Goal: Task Accomplishment & Management: Use online tool/utility

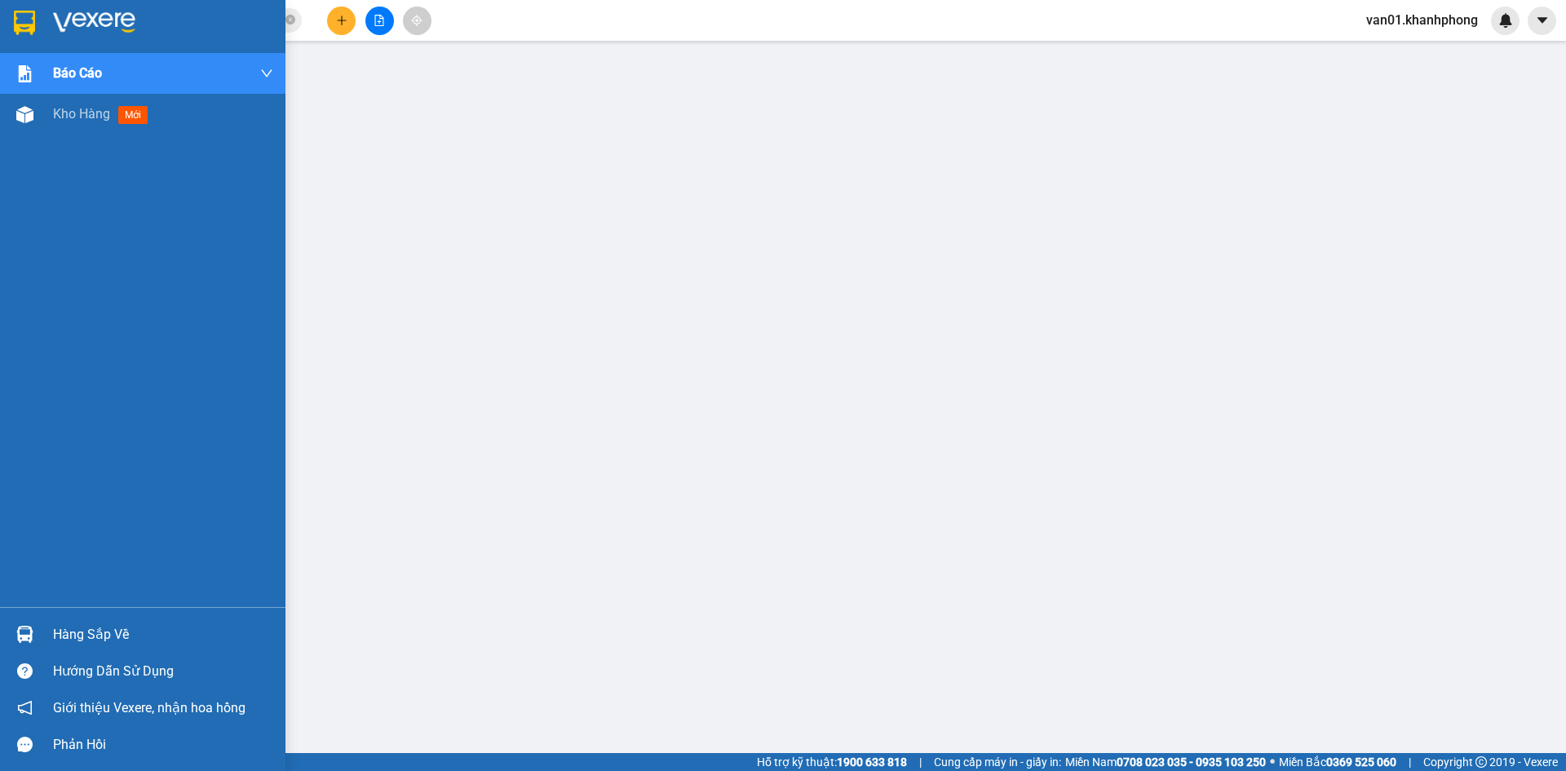
click at [84, 115] on span "Kho hàng" at bounding box center [81, 113] width 57 height 15
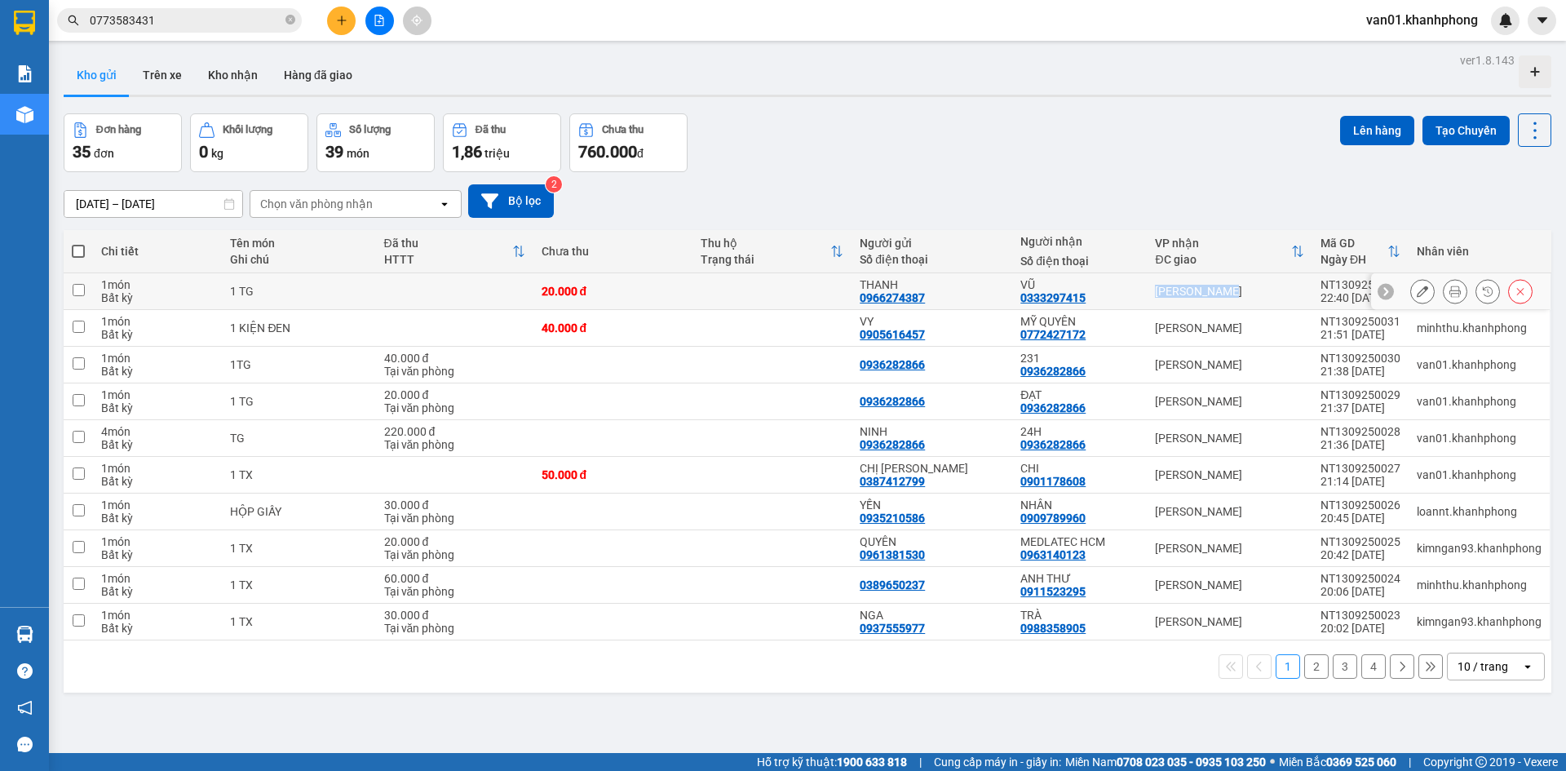
drag, startPoint x: 1251, startPoint y: 291, endPoint x: 1144, endPoint y: 293, distance: 107.7
click at [1147, 293] on td "[PERSON_NAME]" at bounding box center [1229, 291] width 165 height 37
checkbox input "true"
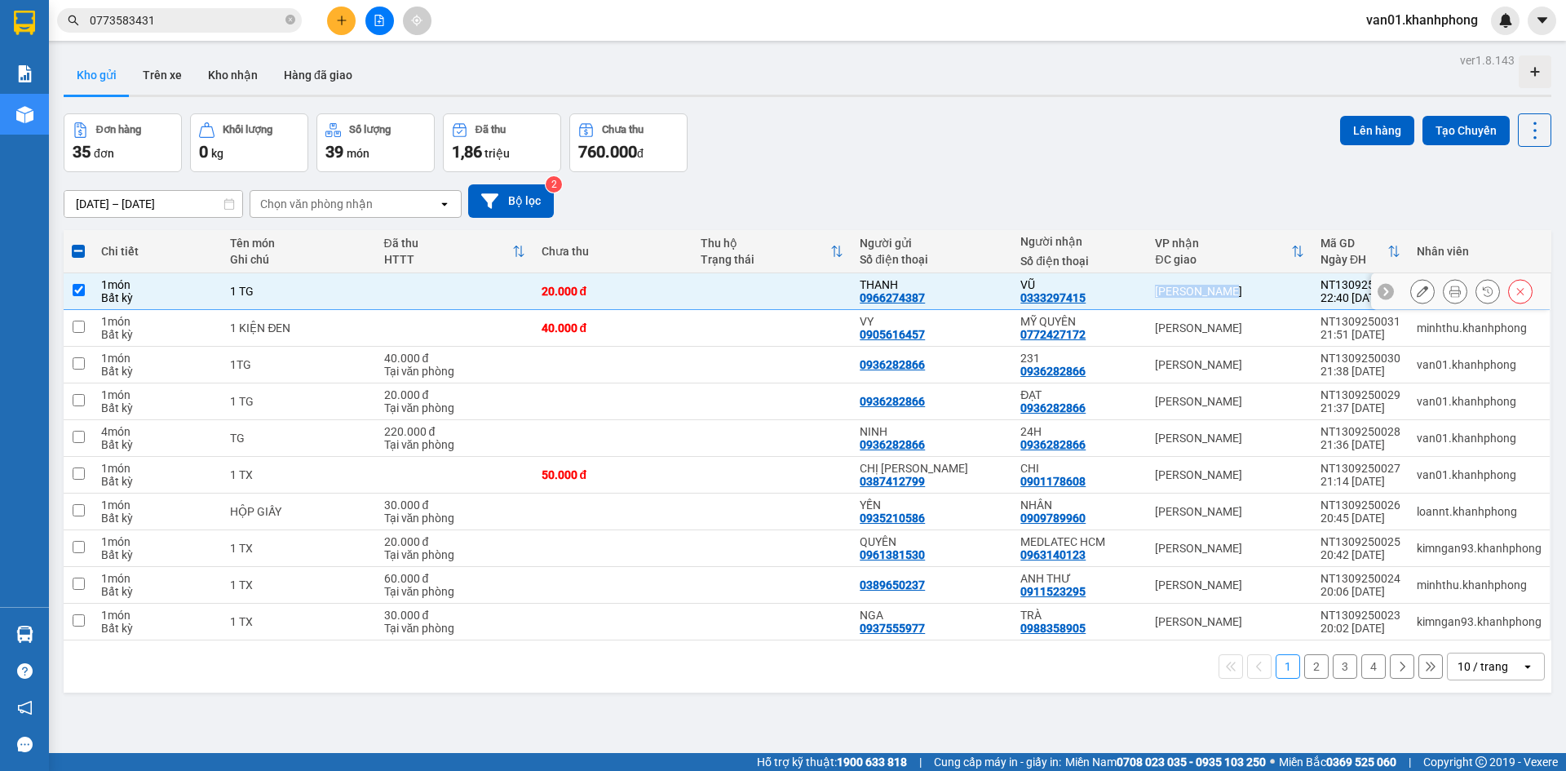
copy div "[PERSON_NAME]"
click at [81, 251] on span at bounding box center [78, 251] width 13 height 13
click at [78, 243] on input "checkbox" at bounding box center [78, 243] width 0 height 0
checkbox input "true"
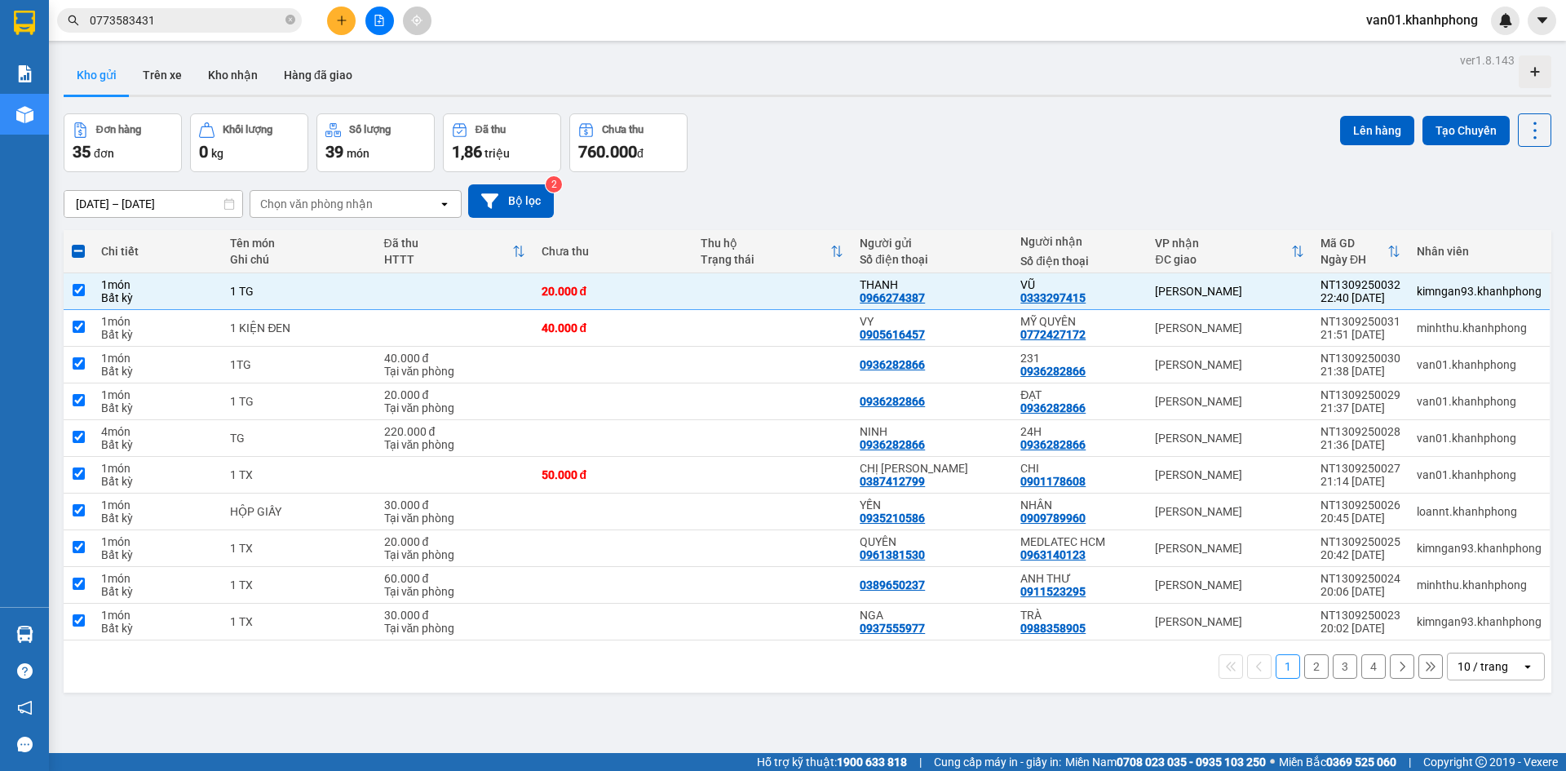
checkbox input "true"
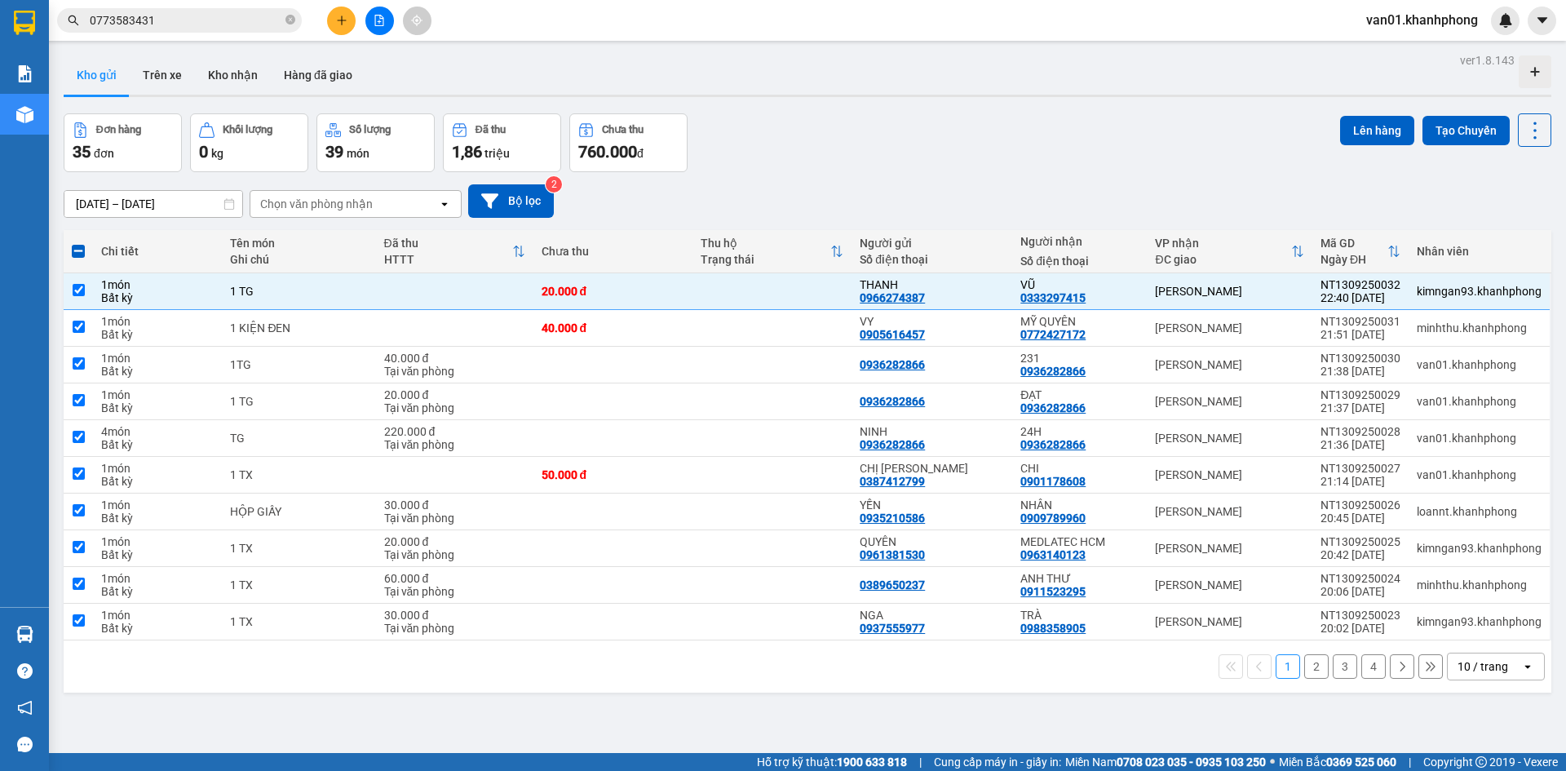
checkbox input "true"
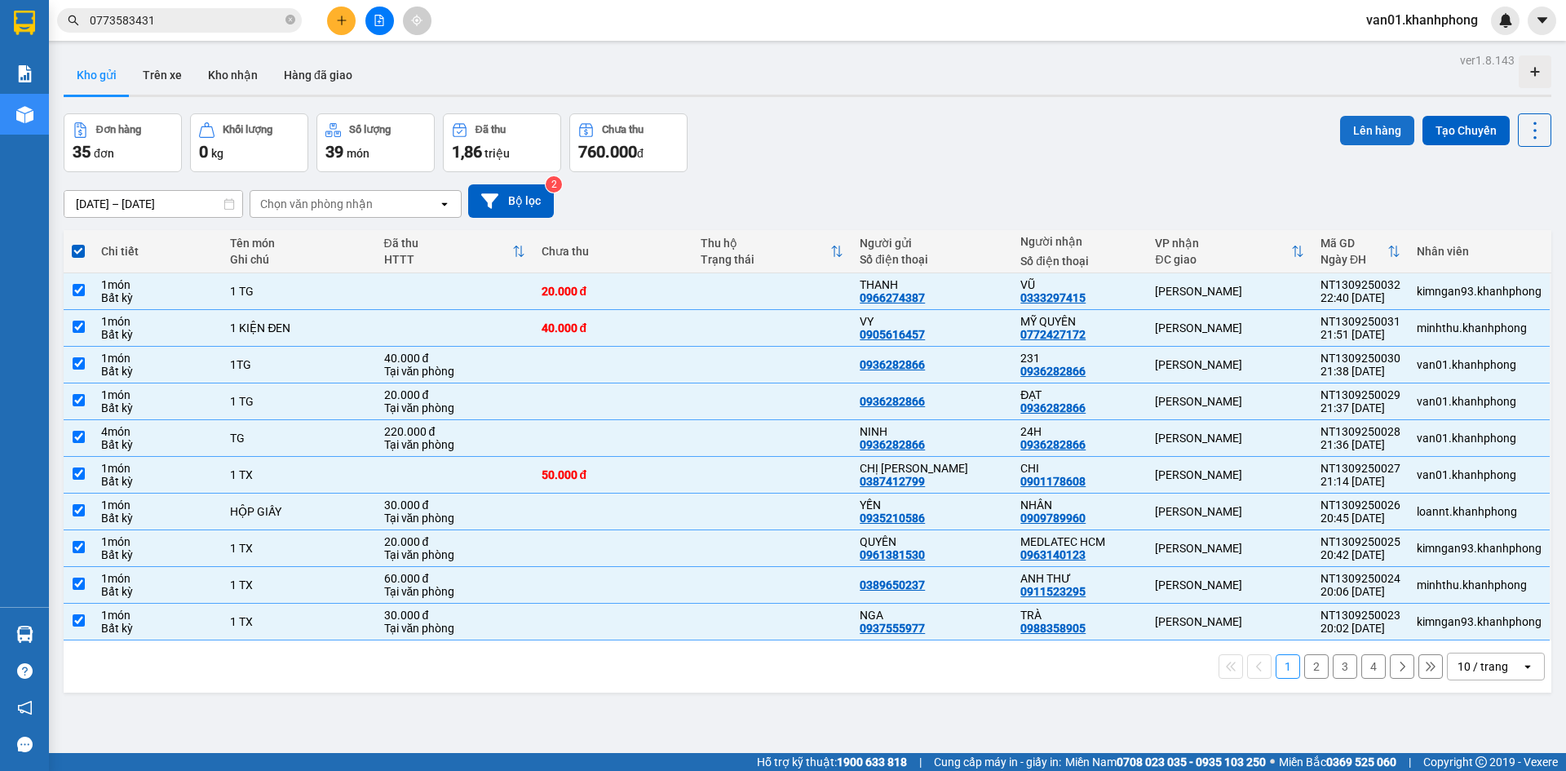
click at [1368, 135] on button "Lên hàng" at bounding box center [1377, 130] width 74 height 29
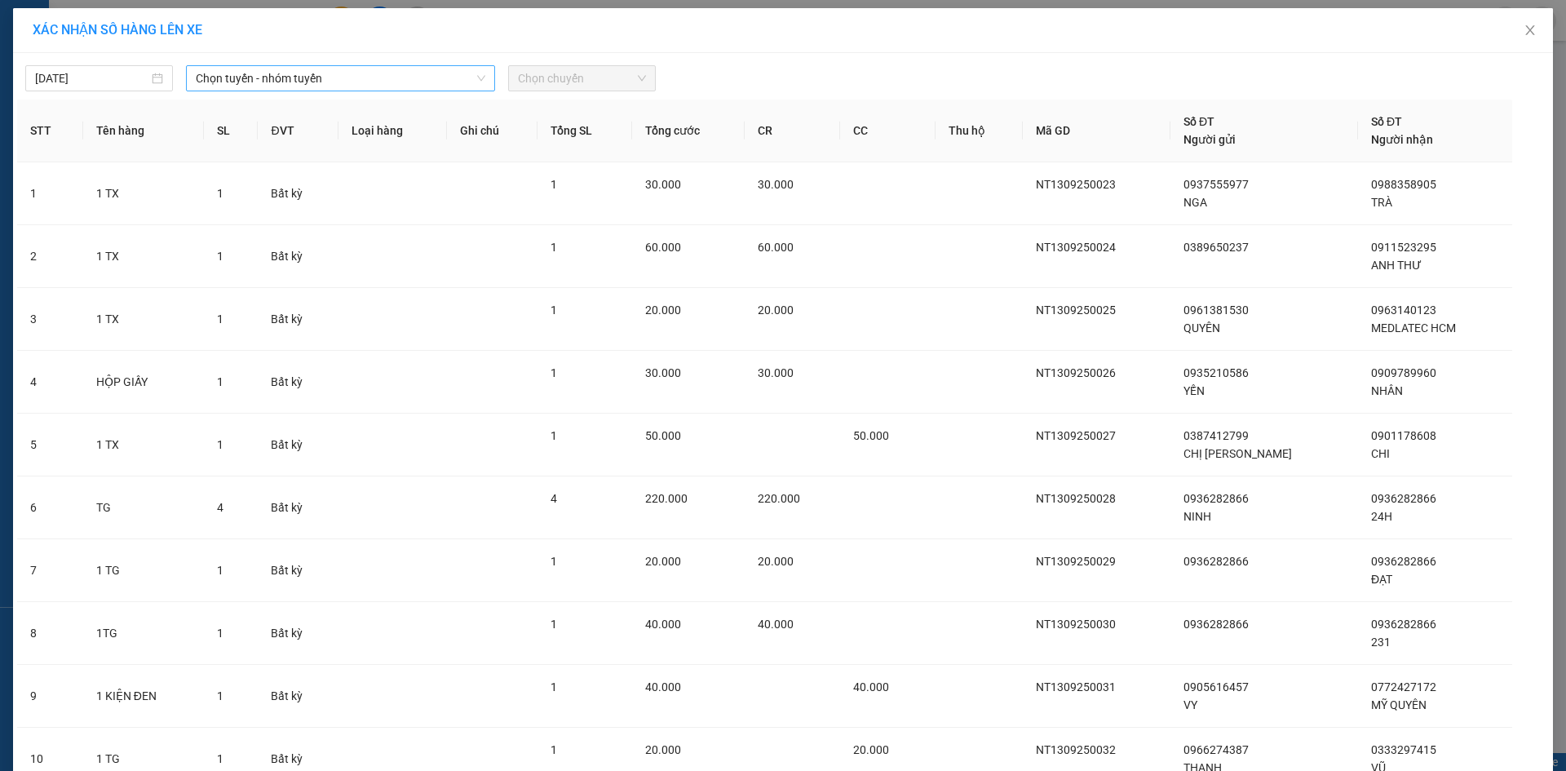
click at [372, 83] on span "Chọn tuyến - nhóm tuyến" at bounding box center [341, 78] width 290 height 24
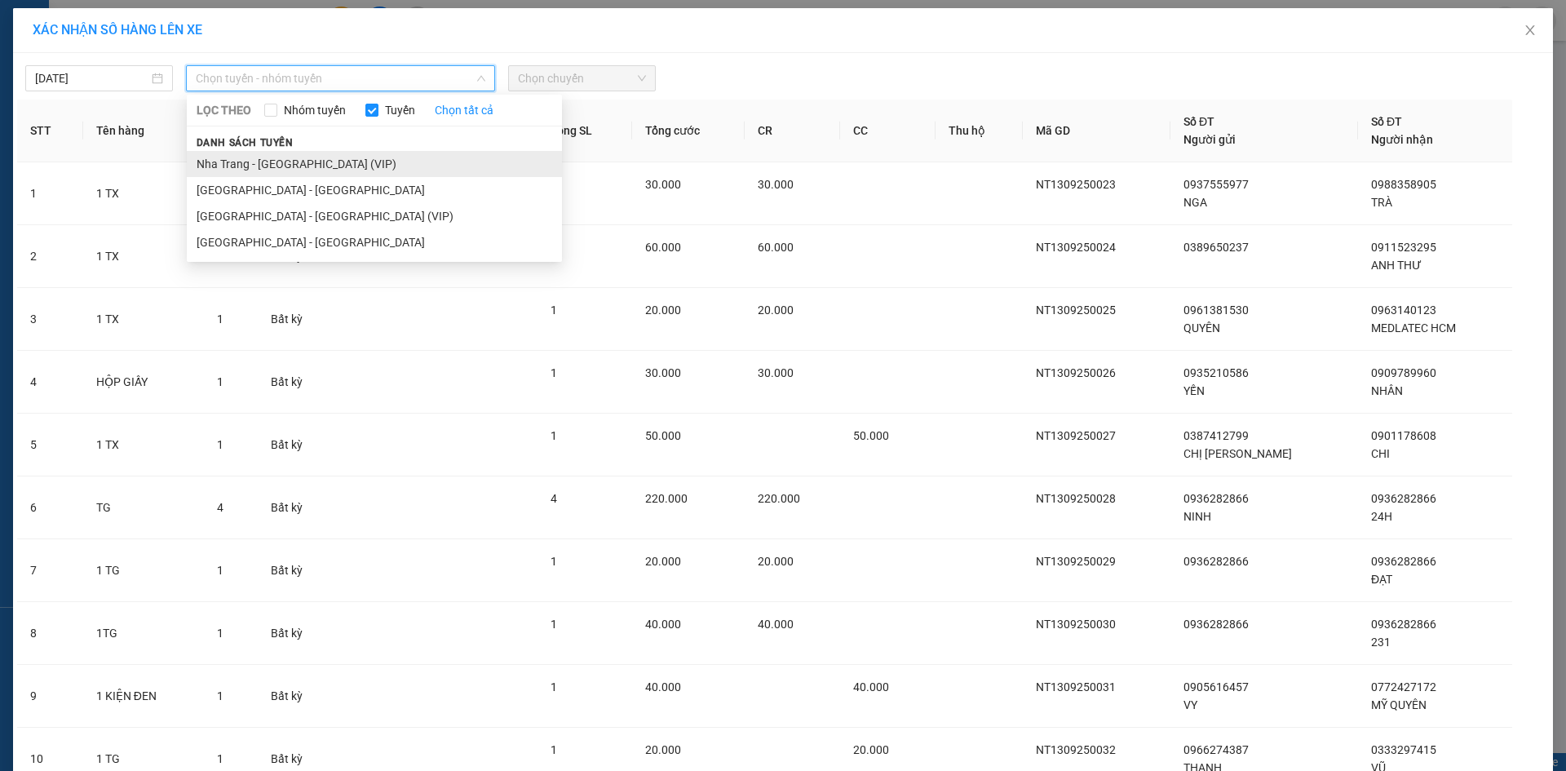
drag, startPoint x: 319, startPoint y: 138, endPoint x: 317, endPoint y: 160, distance: 22.1
click at [317, 160] on div "Danh sách tuyến [GEOGRAPHIC_DATA] - [GEOGRAPHIC_DATA] (VIP) [GEOGRAPHIC_DATA] -…" at bounding box center [374, 194] width 375 height 122
click at [317, 160] on li "Nha Trang - [GEOGRAPHIC_DATA] (VIP)" at bounding box center [374, 164] width 375 height 26
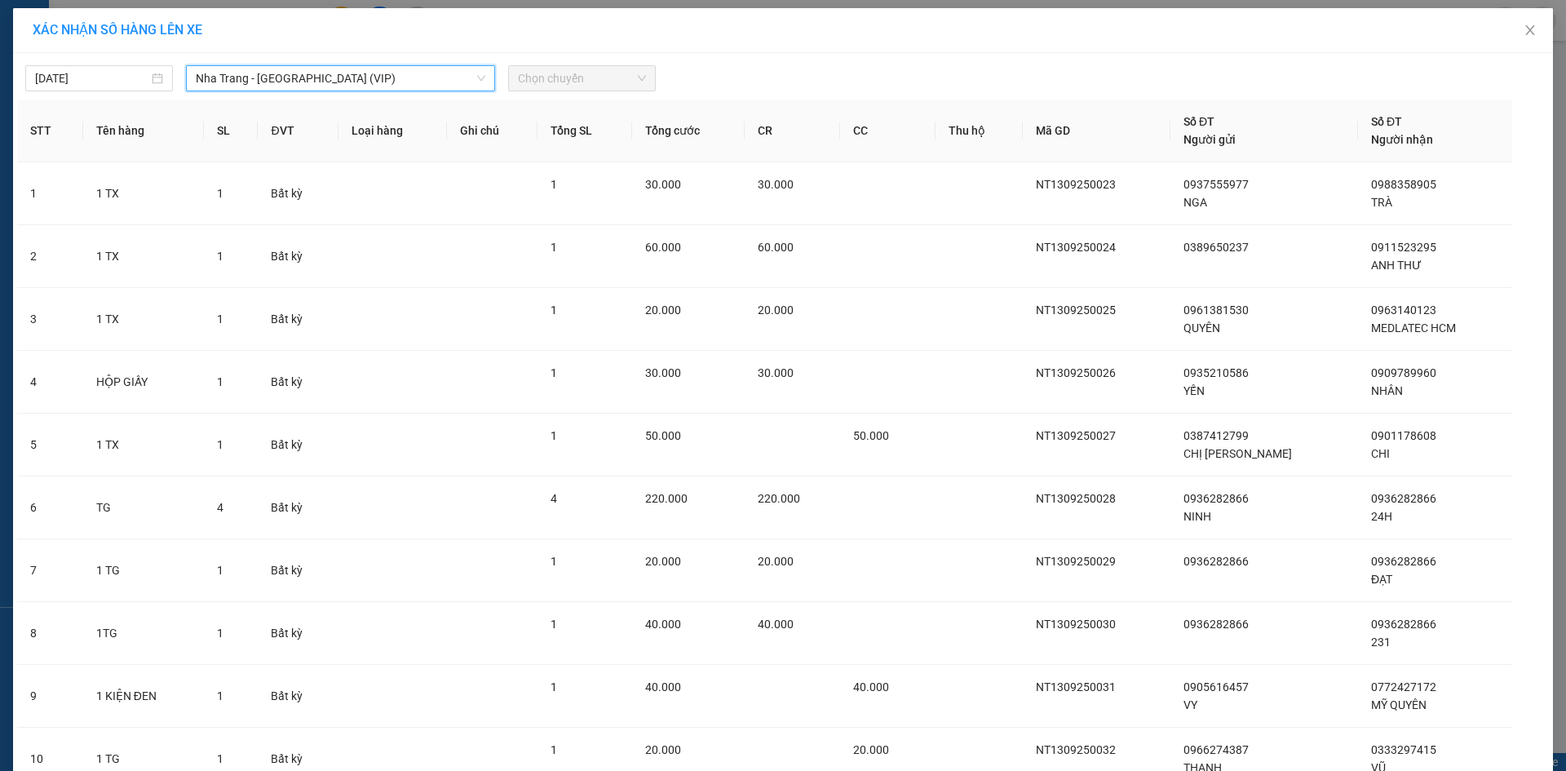
click at [569, 81] on span "Chọn chuyến" at bounding box center [582, 78] width 128 height 24
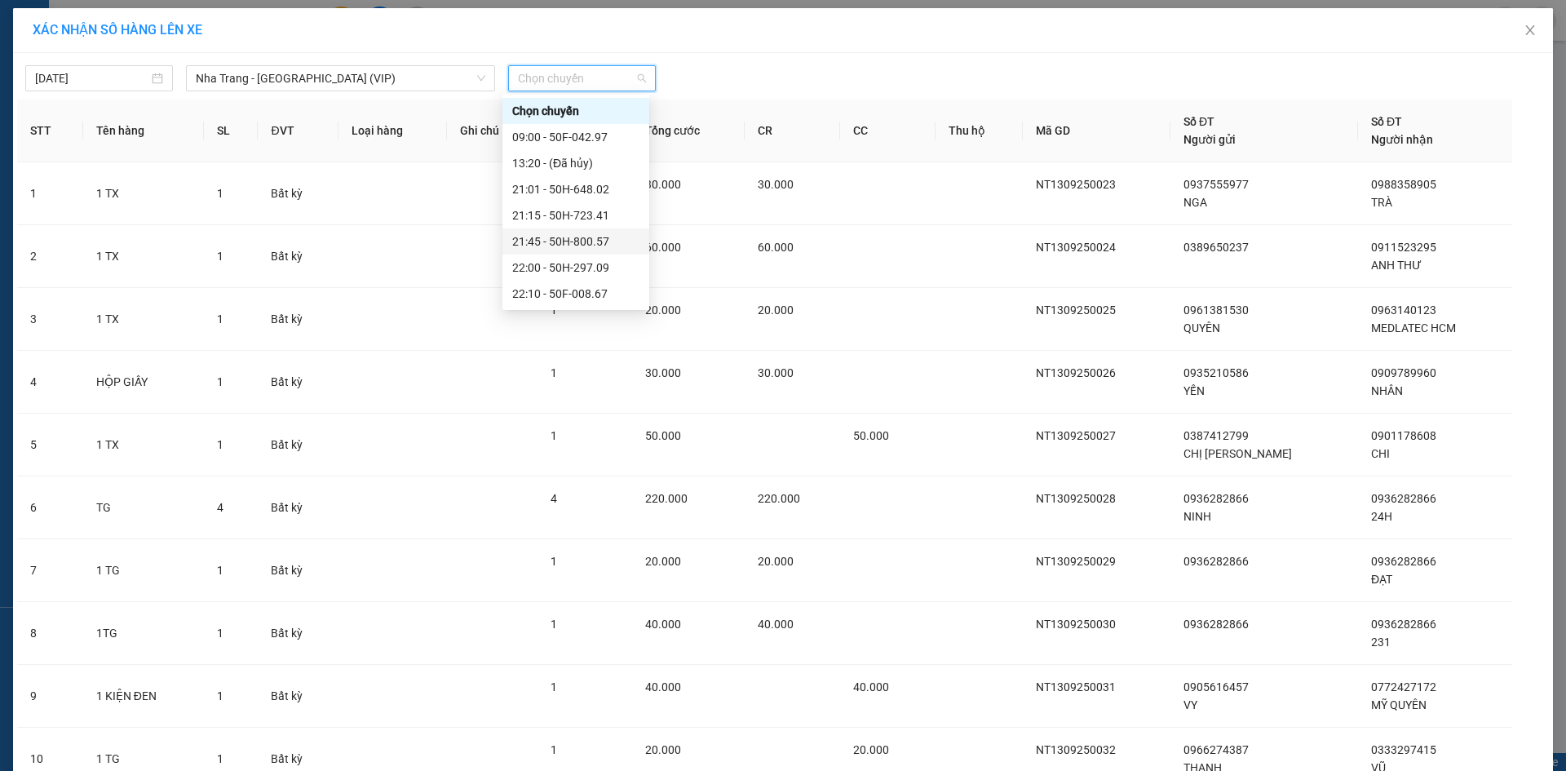
click at [568, 240] on div "21:45 - 50H-800.57" at bounding box center [575, 241] width 127 height 18
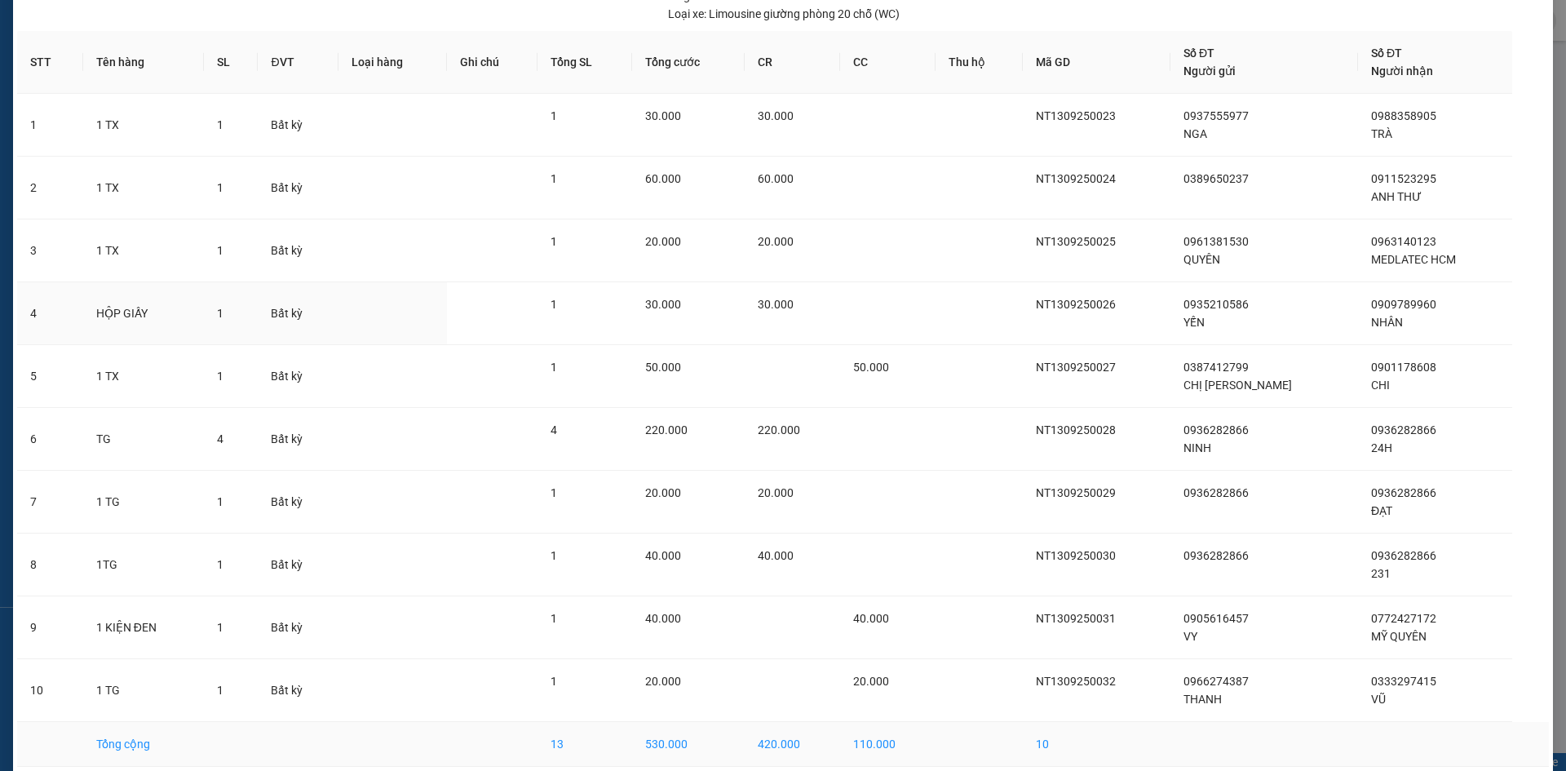
scroll to position [175, 0]
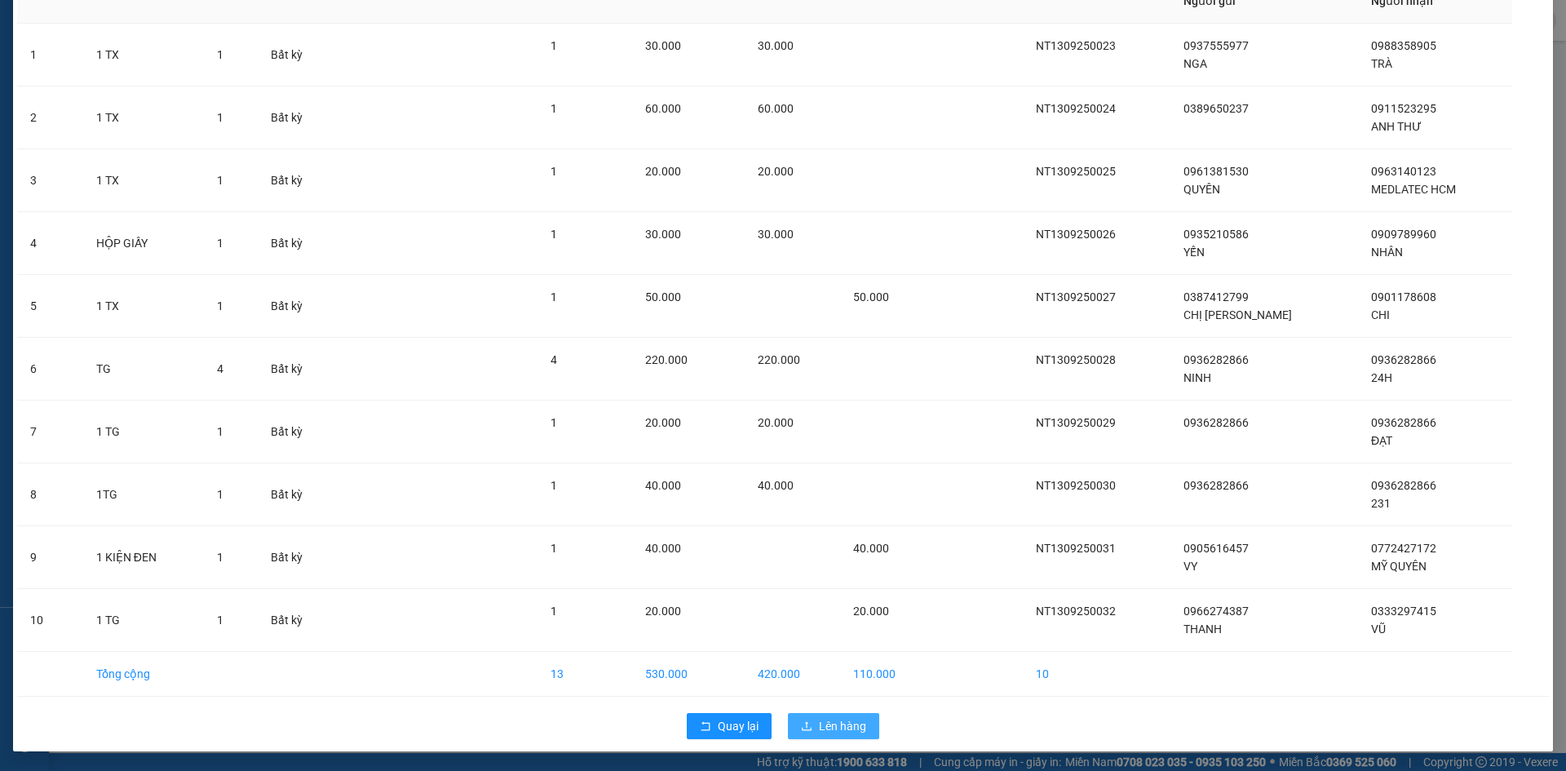
click at [834, 717] on span "Lên hàng" at bounding box center [842, 726] width 47 height 18
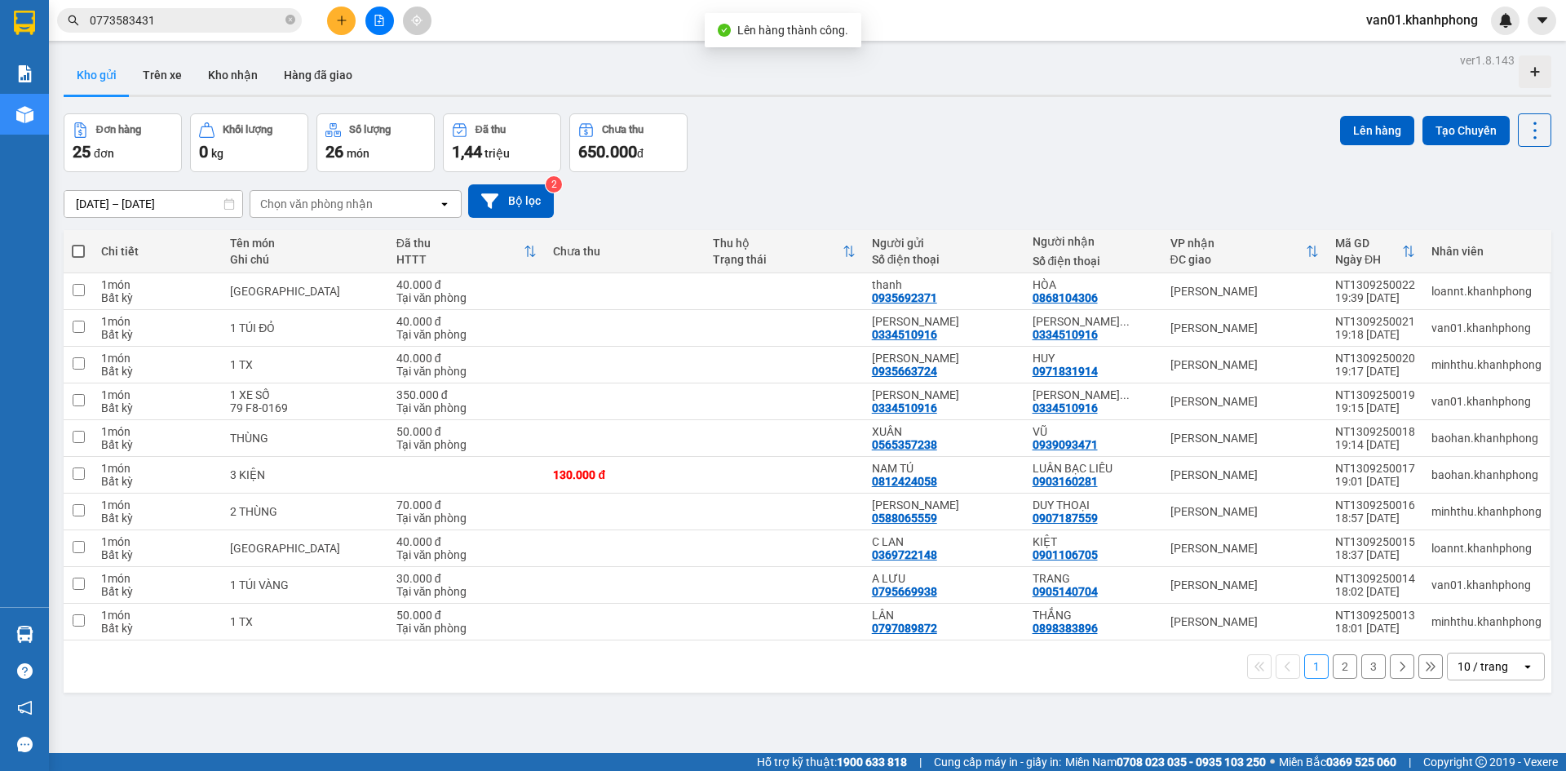
scroll to position [122, 0]
click at [81, 254] on span at bounding box center [78, 251] width 13 height 13
click at [78, 243] on input "checkbox" at bounding box center [78, 243] width 0 height 0
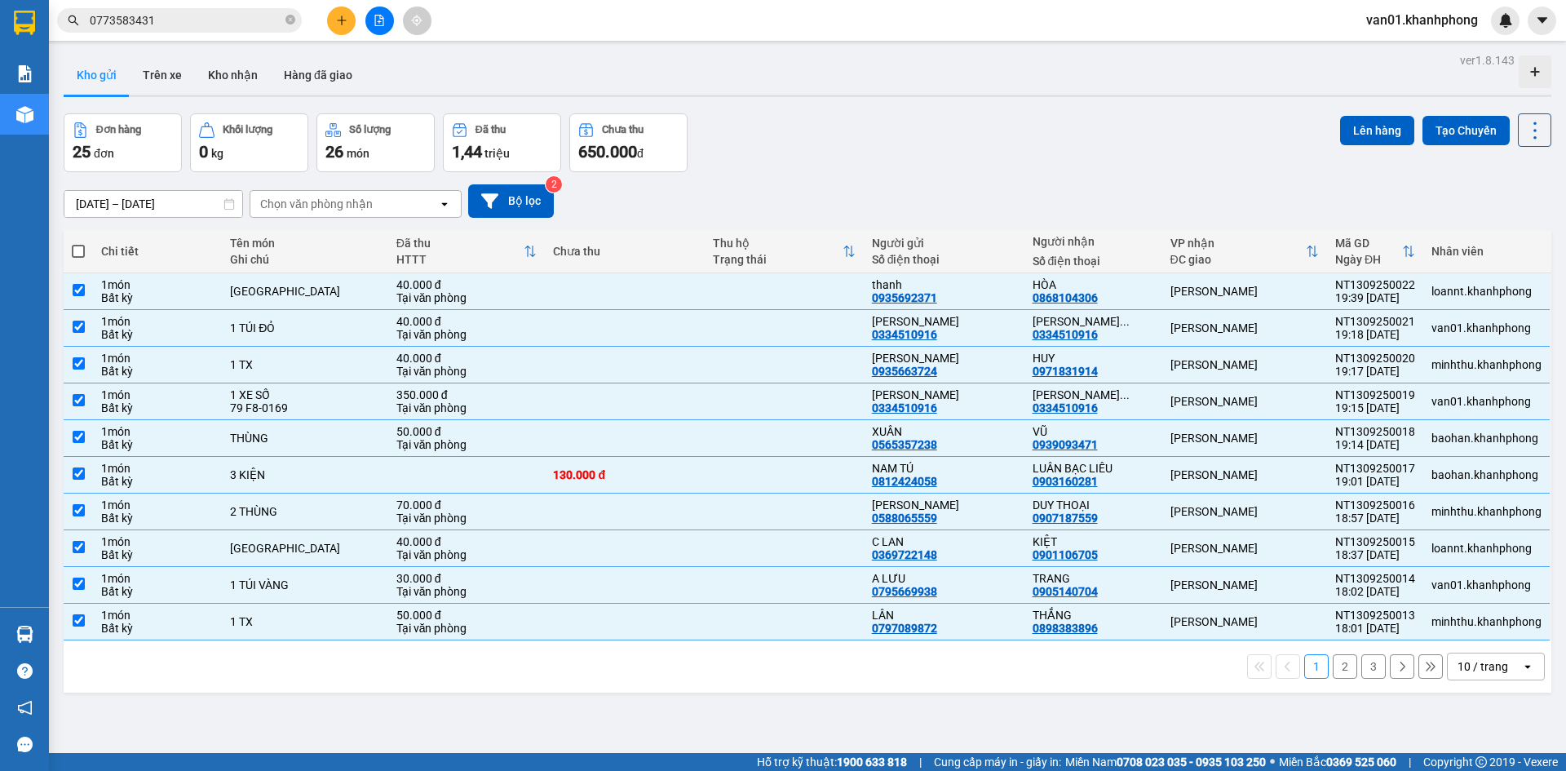
checkbox input "true"
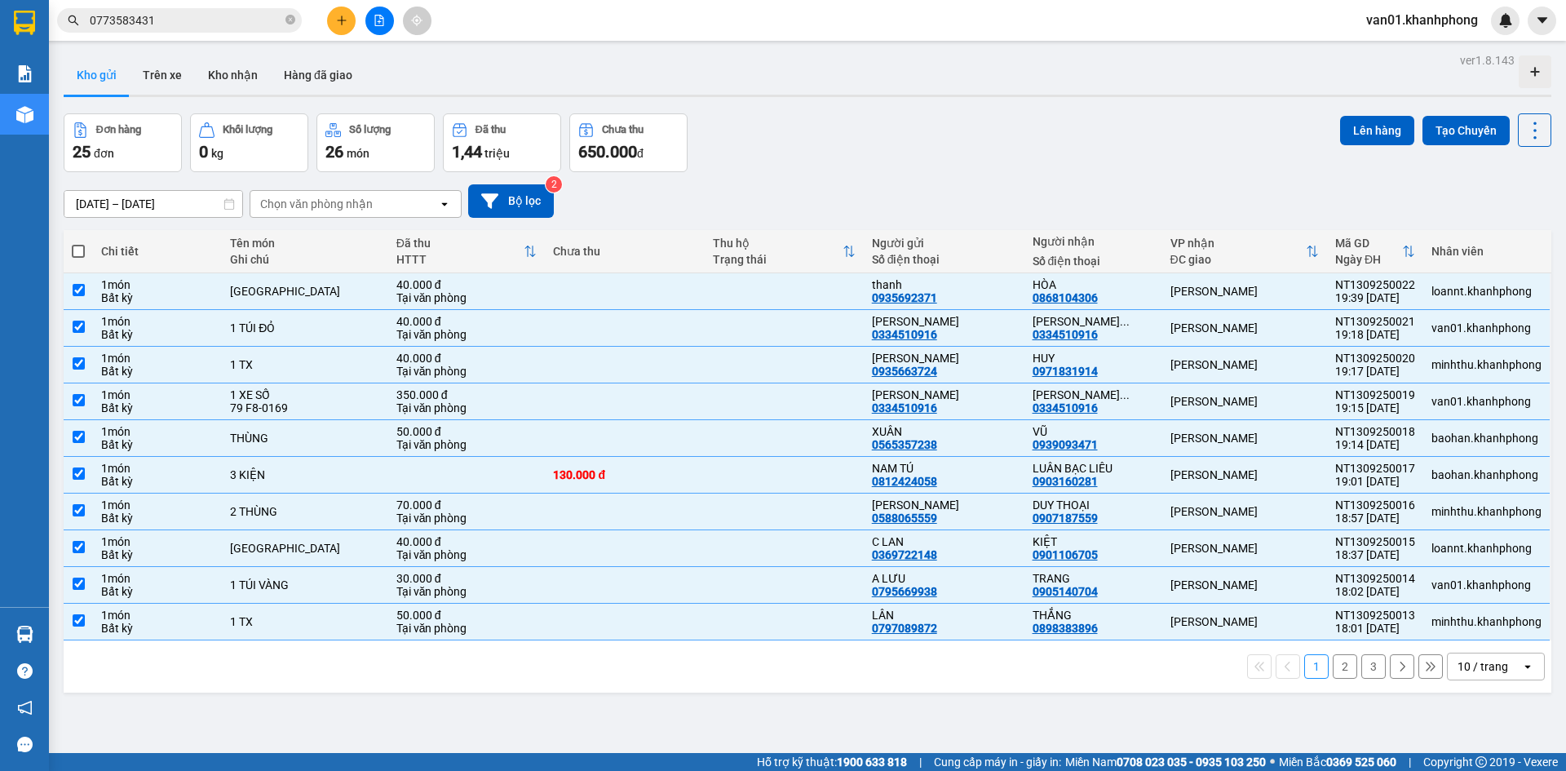
checkbox input "true"
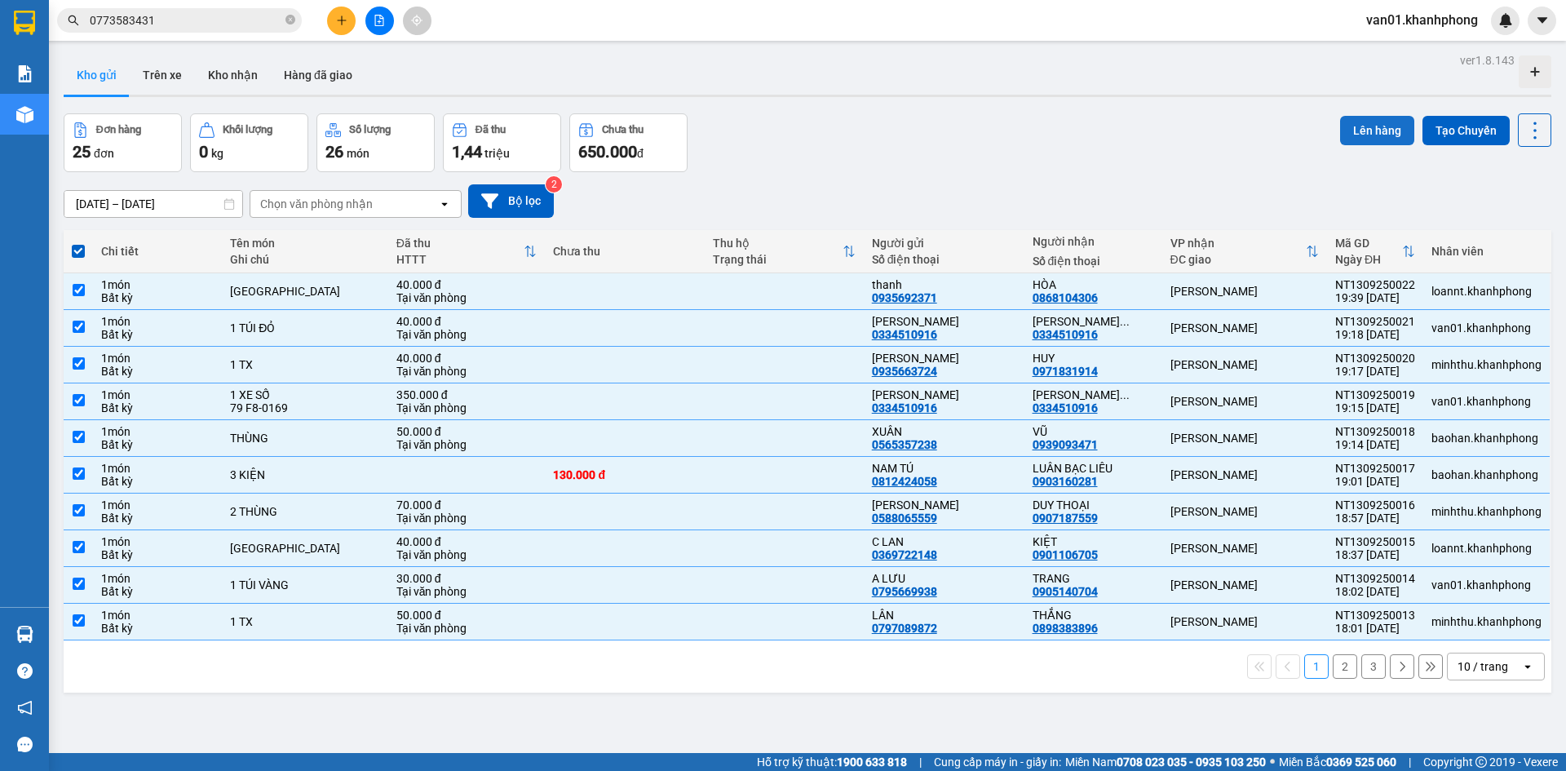
click at [1376, 130] on button "Lên hàng" at bounding box center [1377, 130] width 74 height 29
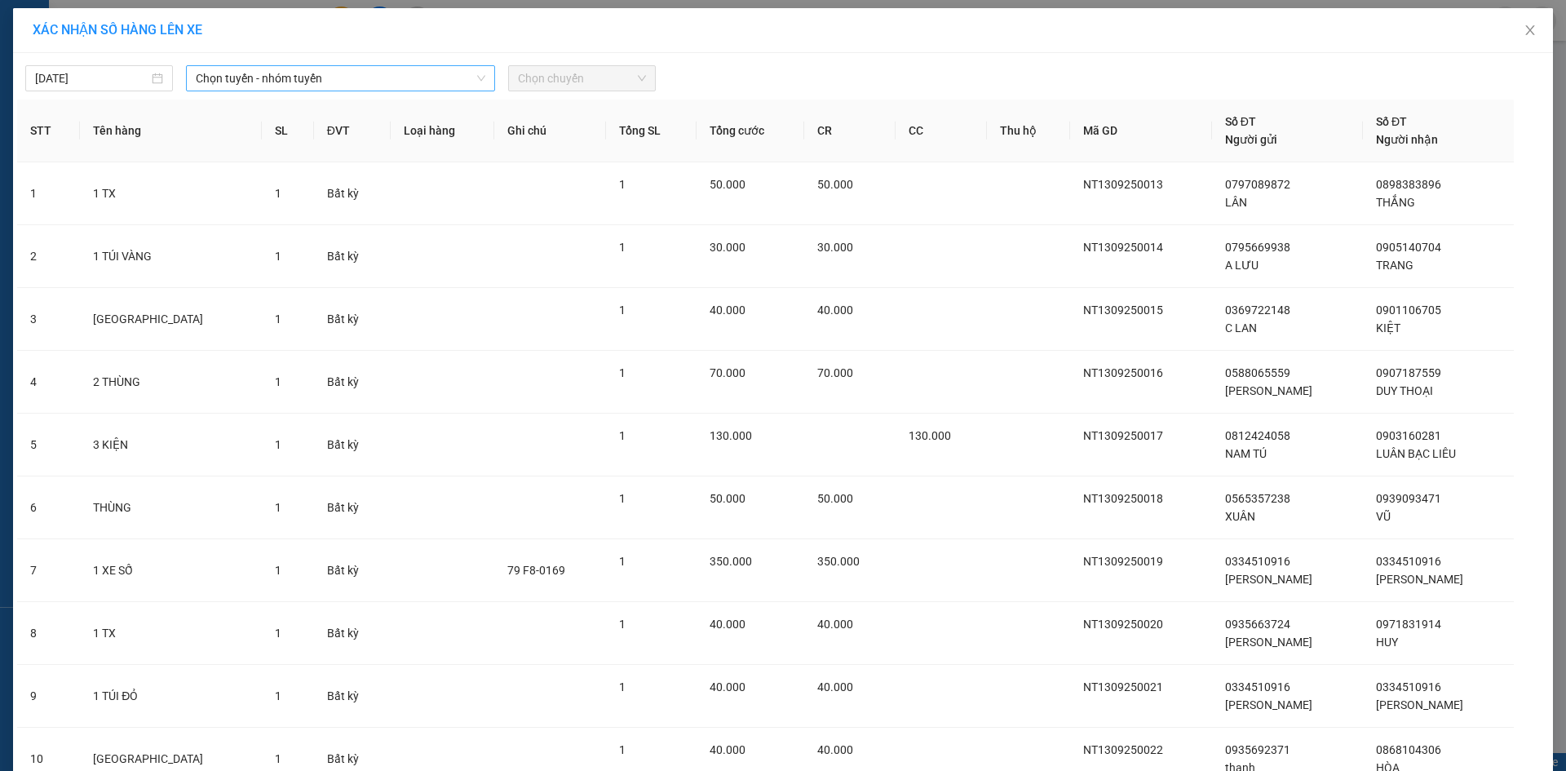
click at [350, 84] on span "Chọn tuyến - nhóm tuyến" at bounding box center [341, 78] width 290 height 24
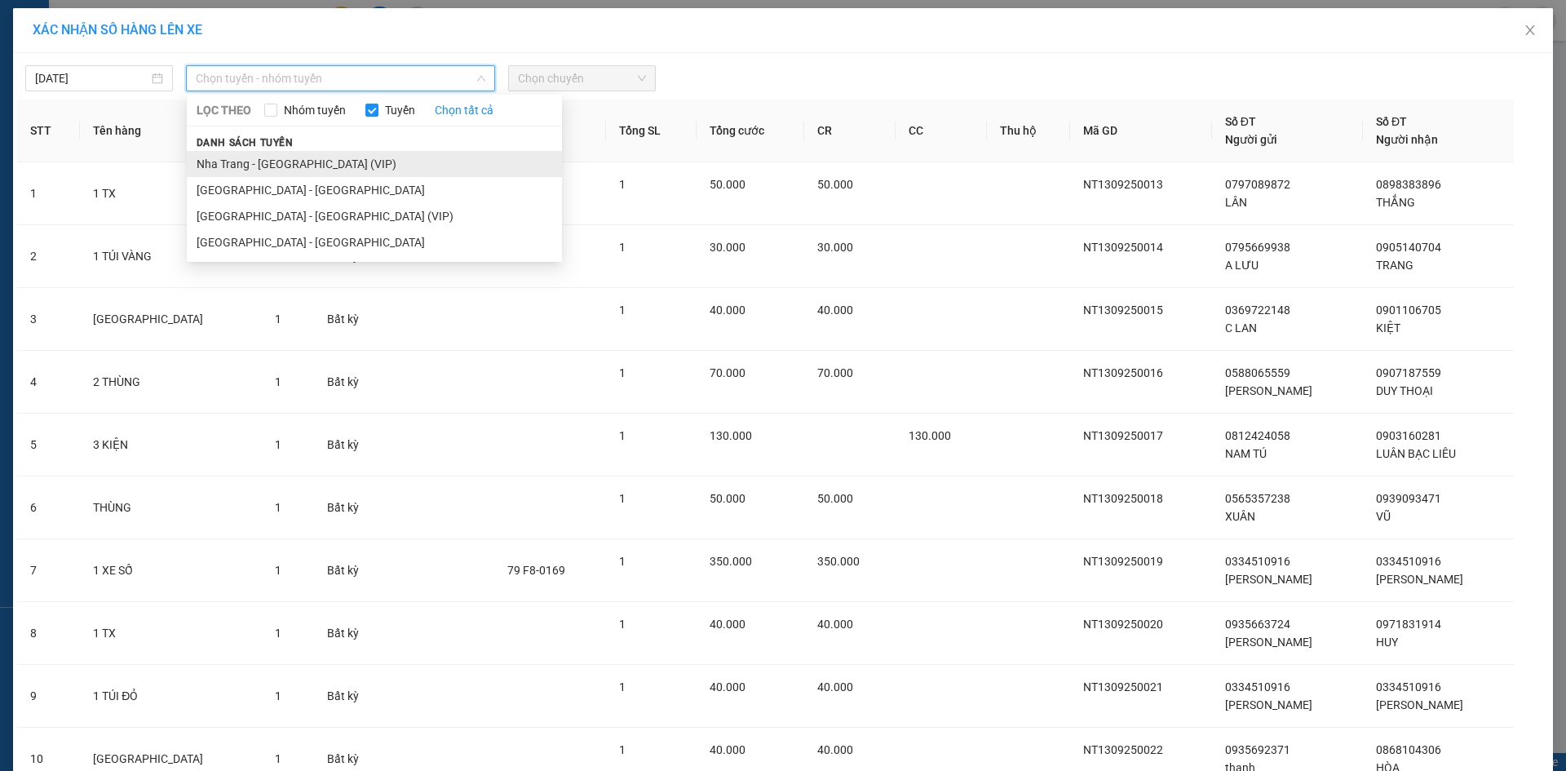
click at [297, 174] on li "Nha Trang - [GEOGRAPHIC_DATA] (VIP)" at bounding box center [374, 164] width 375 height 26
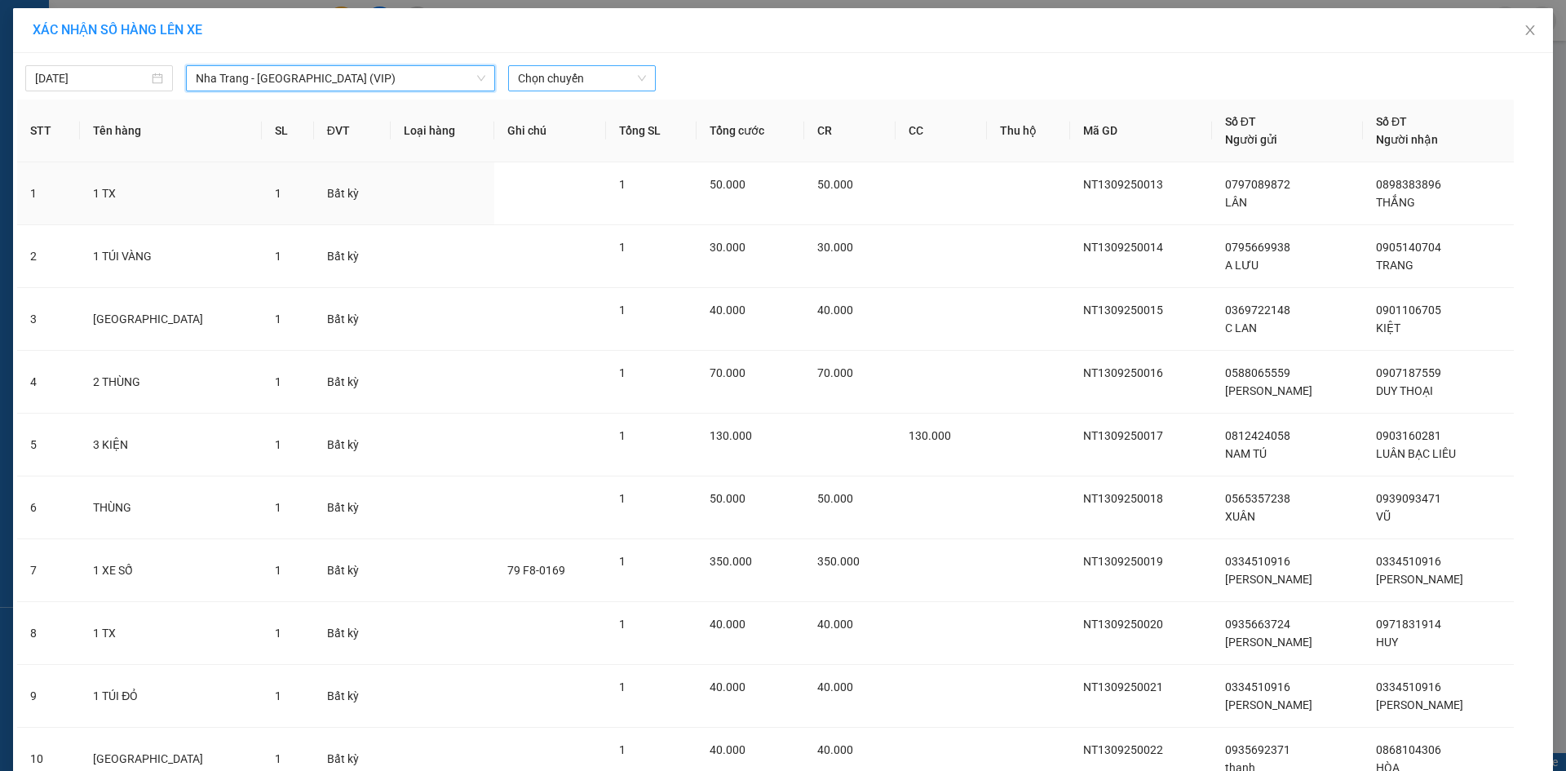
click at [583, 85] on span "Chọn chuyến" at bounding box center [582, 78] width 128 height 24
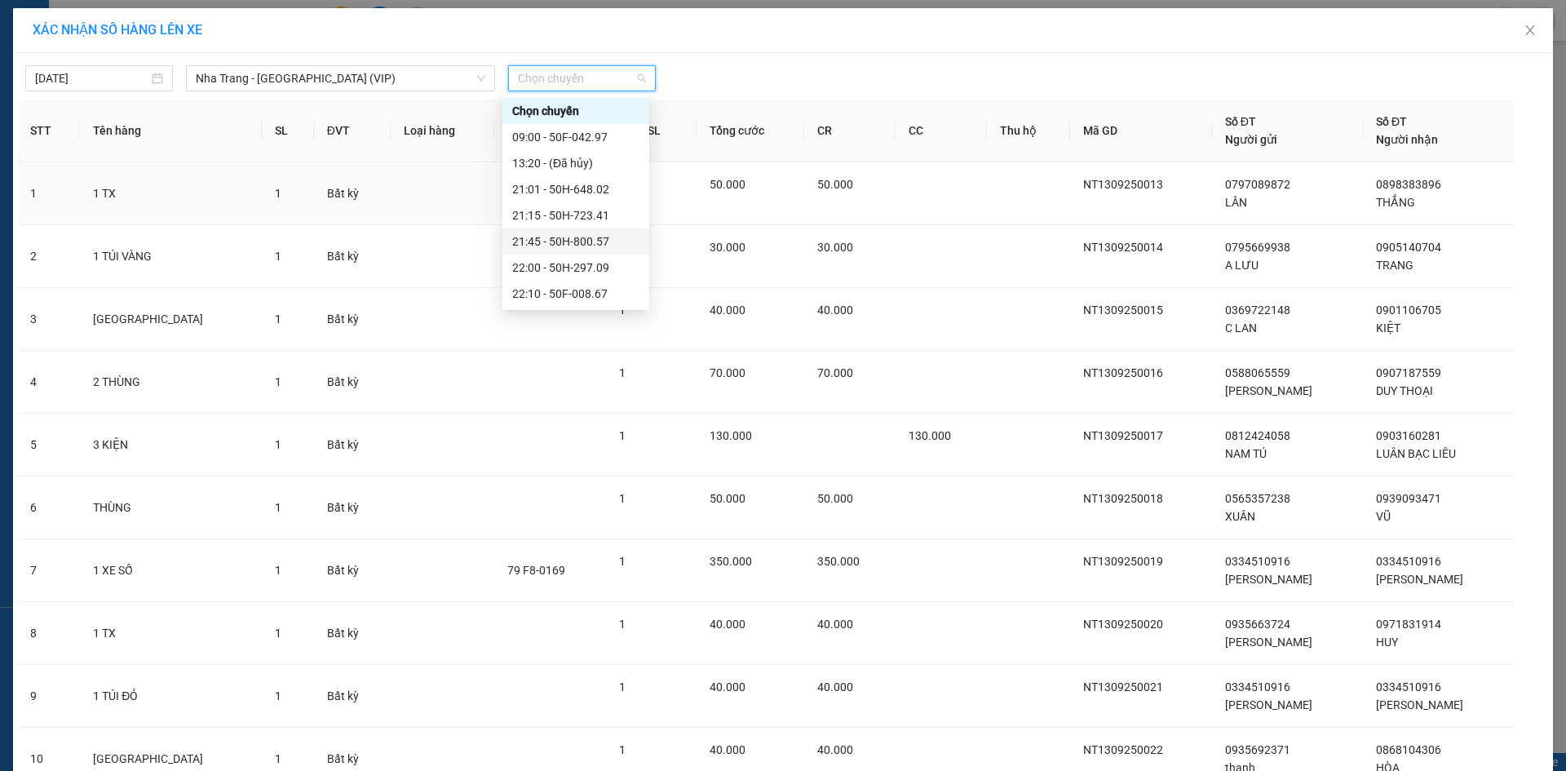
click at [569, 246] on div "21:45 - 50H-800.57" at bounding box center [575, 241] width 127 height 18
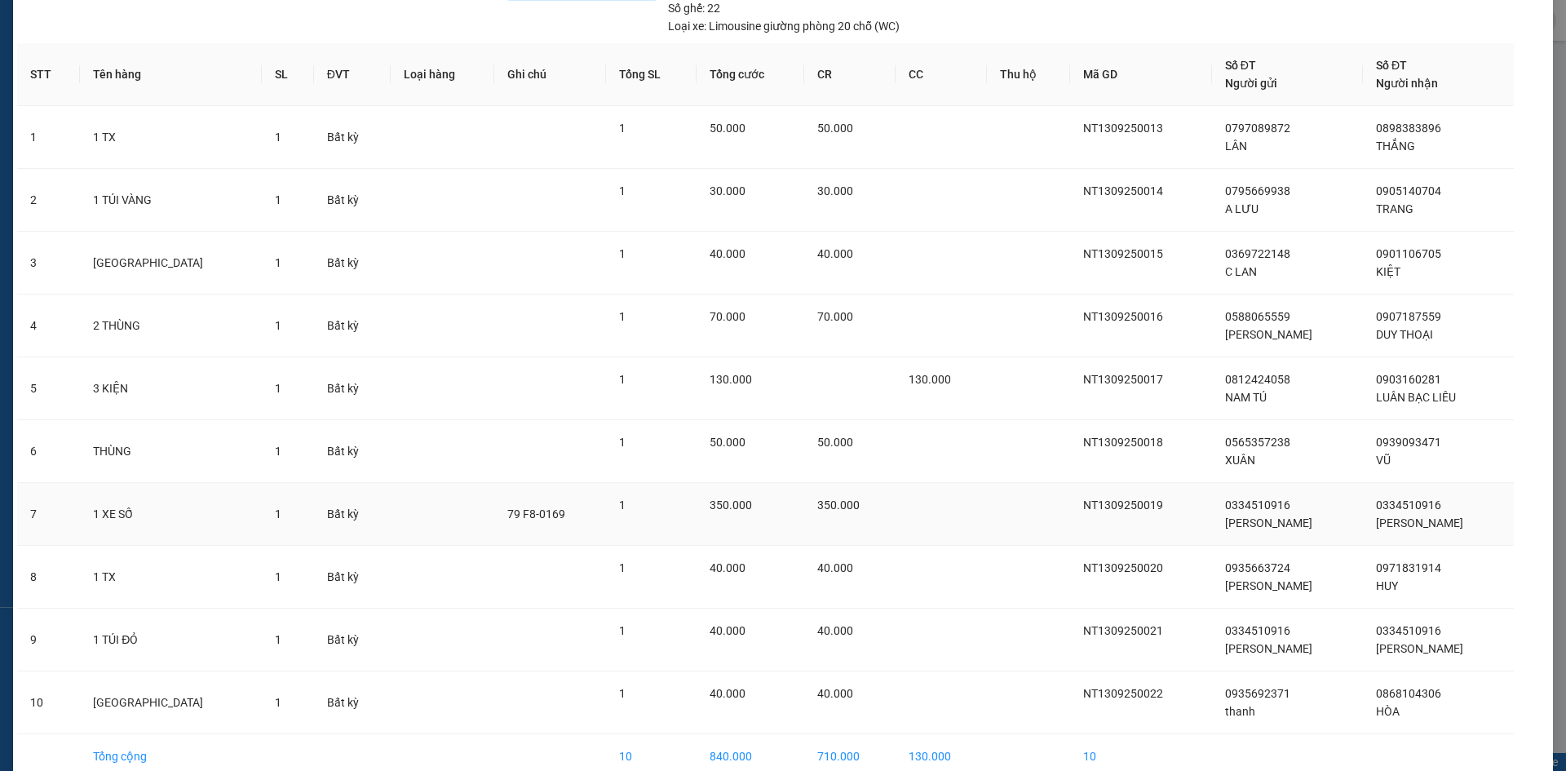
scroll to position [175, 0]
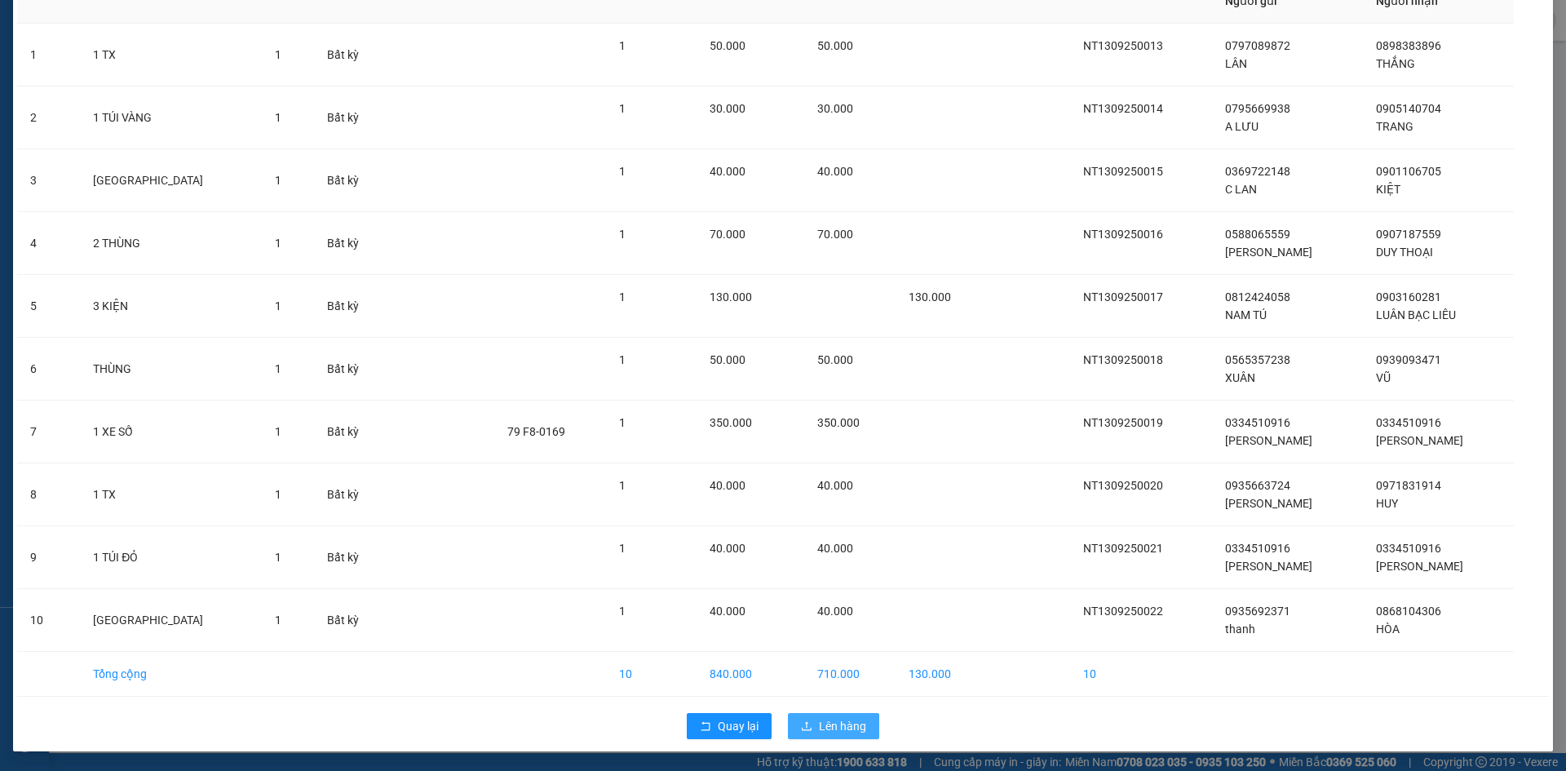
click at [836, 734] on span "Lên hàng" at bounding box center [842, 726] width 47 height 18
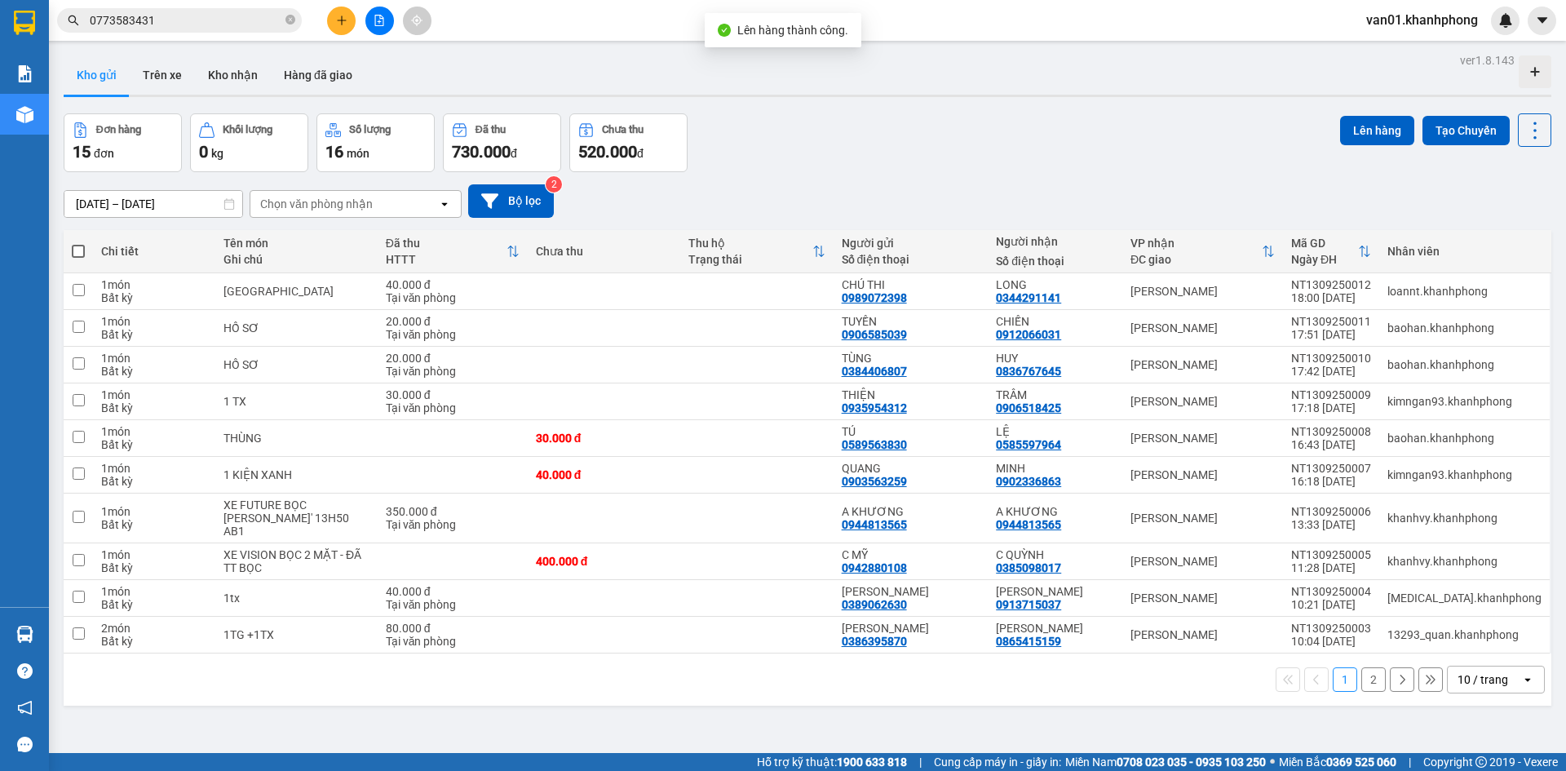
scroll to position [137, 0]
click at [76, 247] on span at bounding box center [78, 251] width 13 height 13
click at [78, 243] on input "checkbox" at bounding box center [78, 243] width 0 height 0
checkbox input "true"
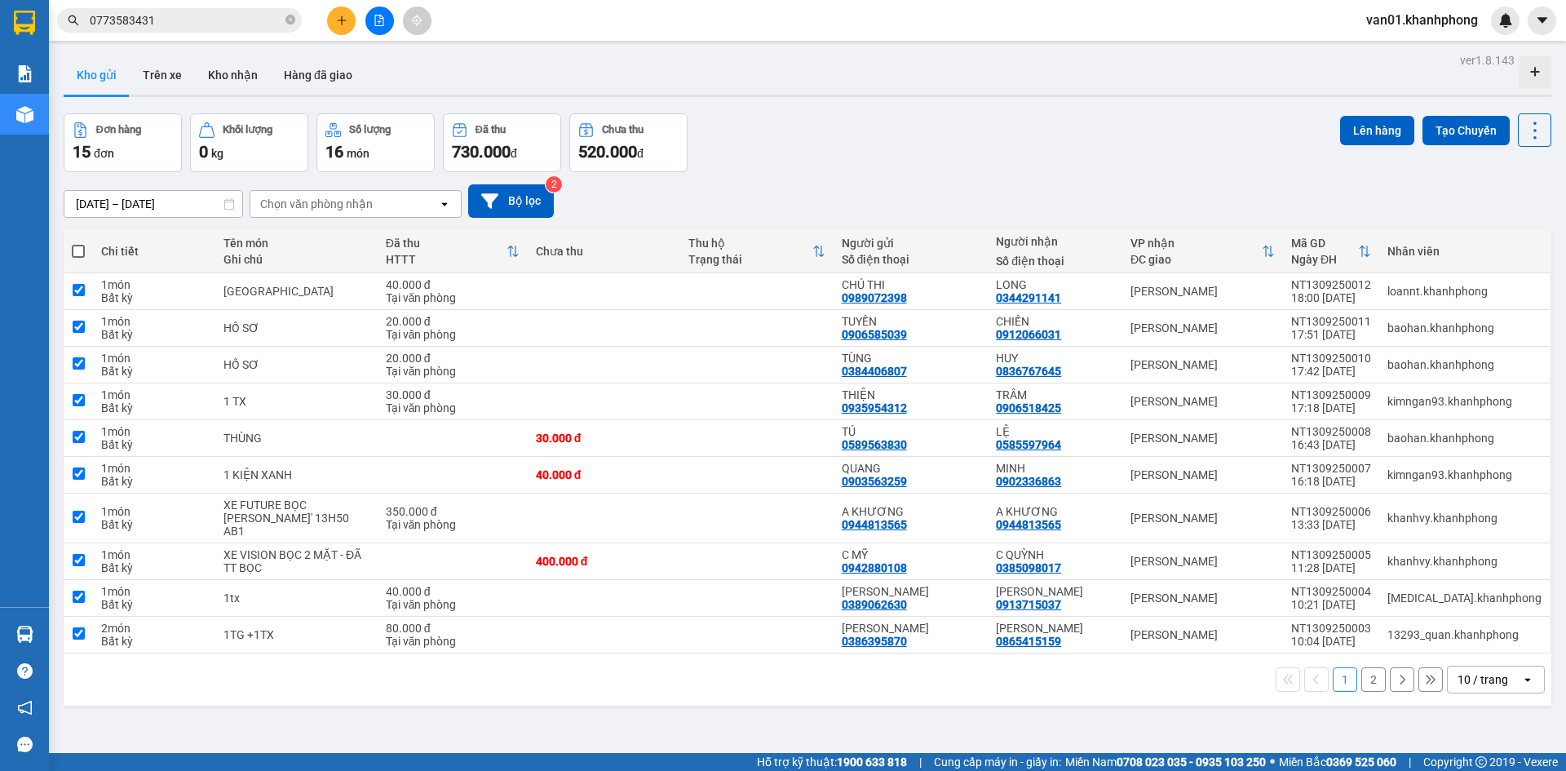
checkbox input "true"
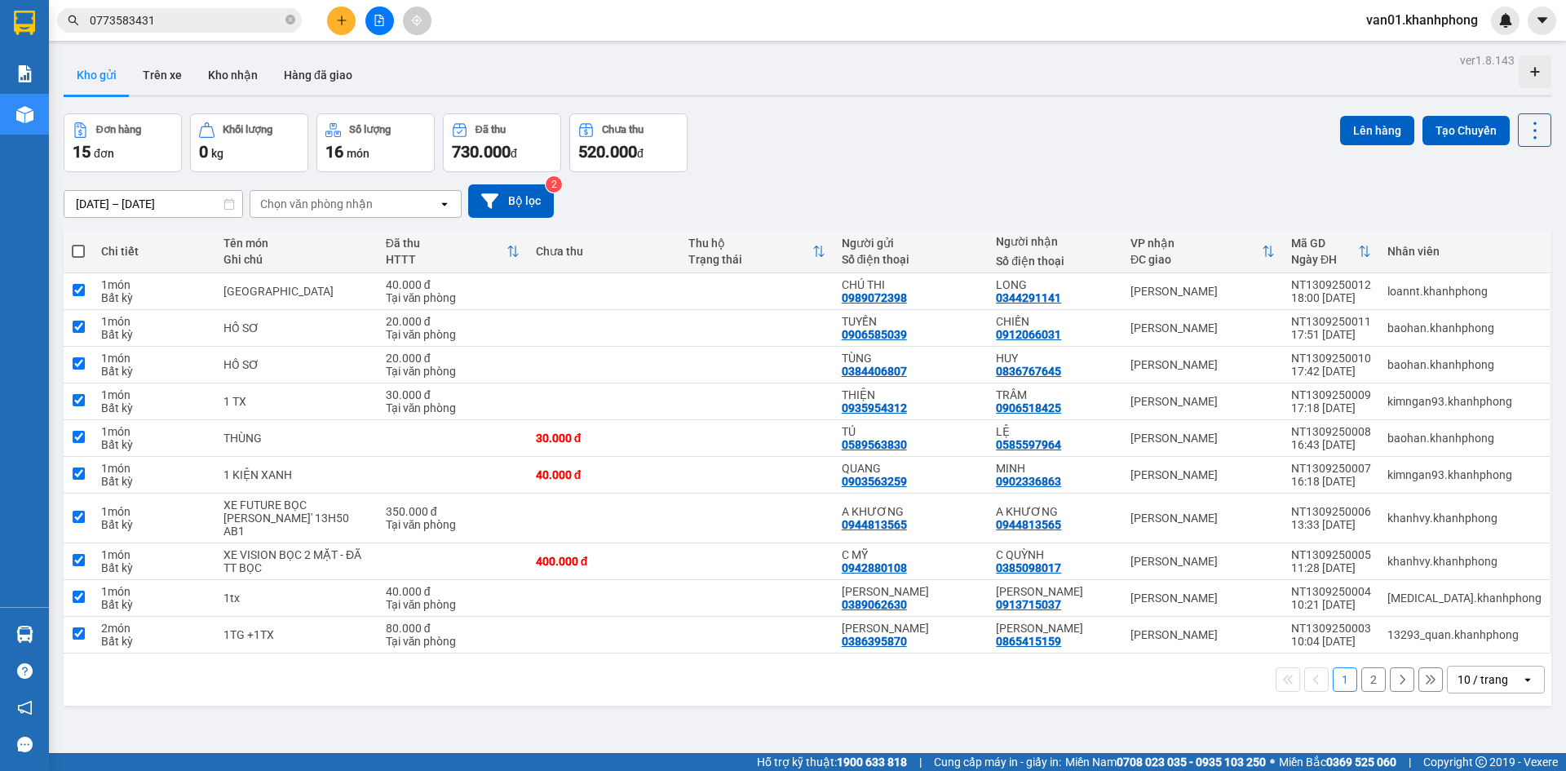
checkbox input "true"
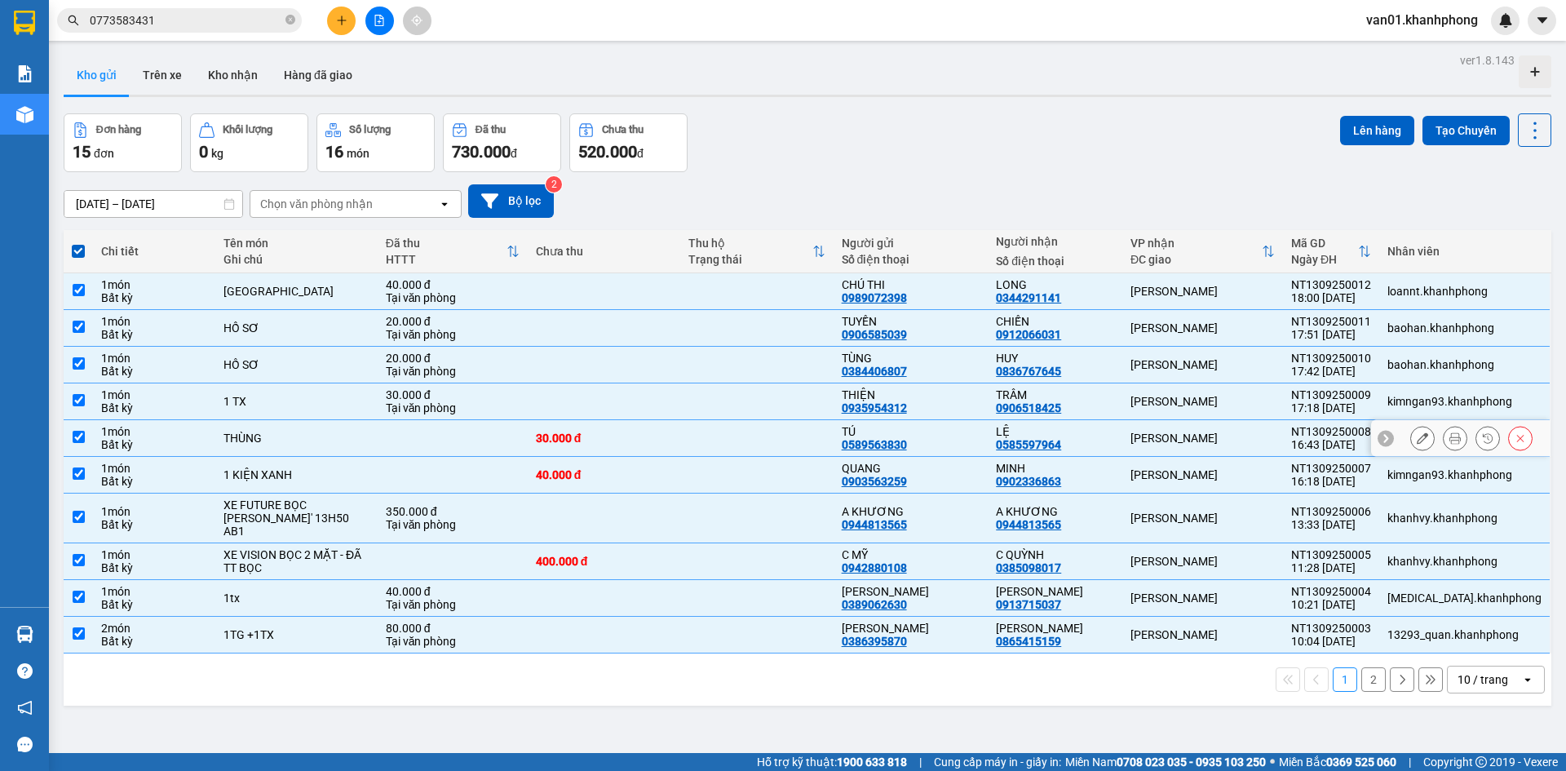
click at [81, 434] on input "checkbox" at bounding box center [79, 437] width 12 height 12
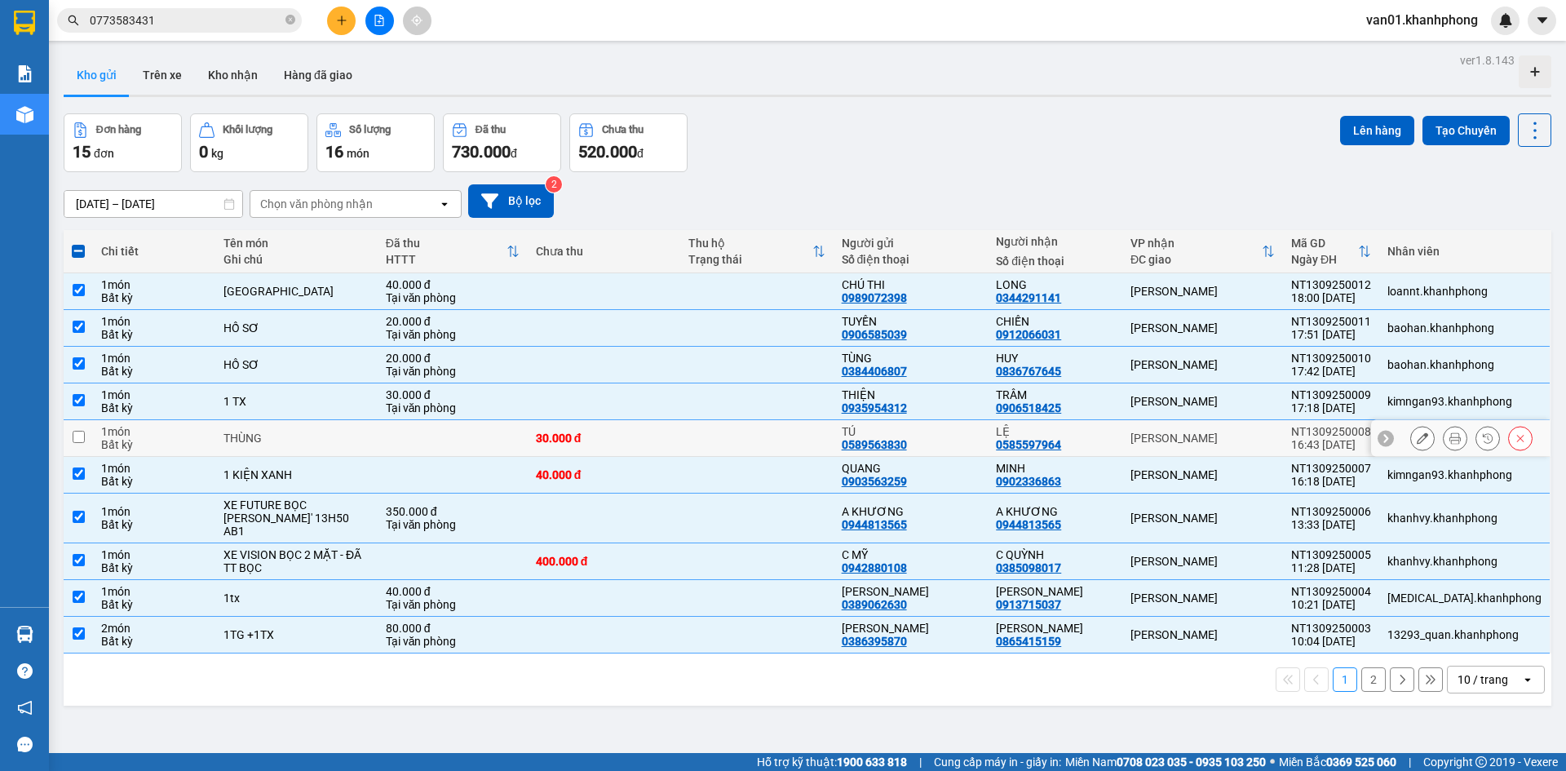
click at [83, 434] on input "checkbox" at bounding box center [79, 437] width 12 height 12
checkbox input "true"
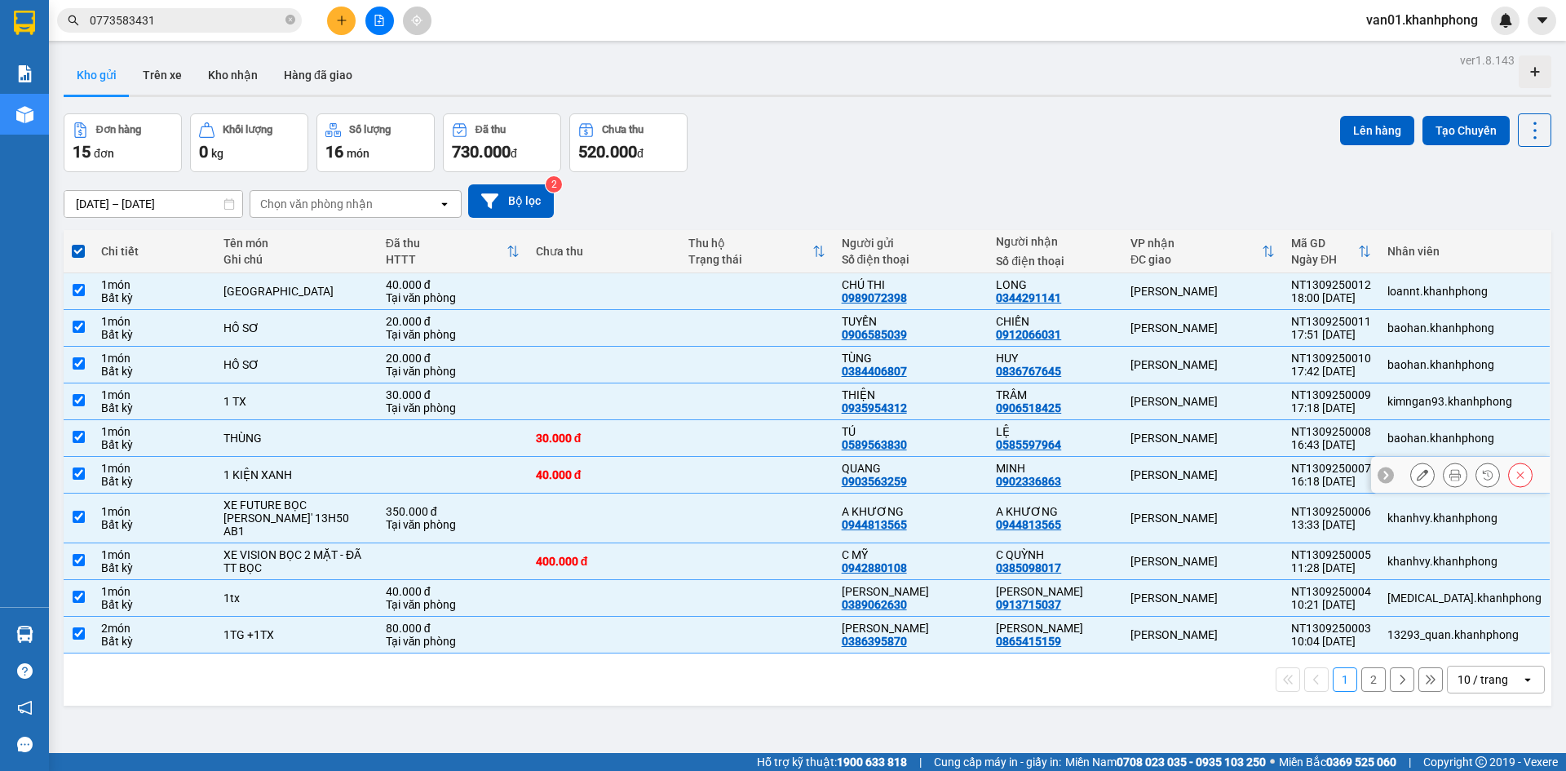
click at [71, 471] on td at bounding box center [78, 475] width 29 height 37
checkbox input "false"
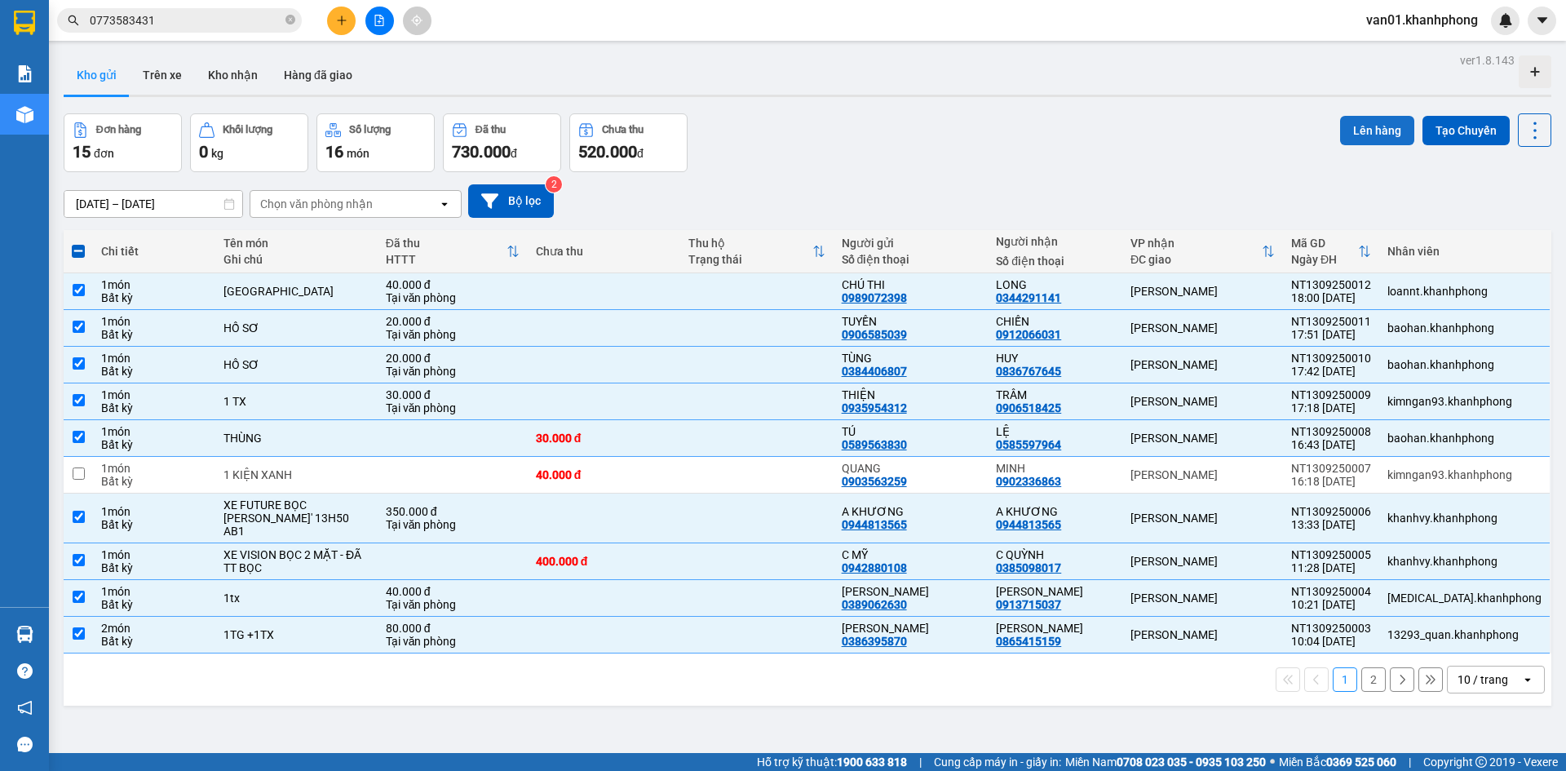
click at [1374, 127] on button "Lên hàng" at bounding box center [1377, 130] width 74 height 29
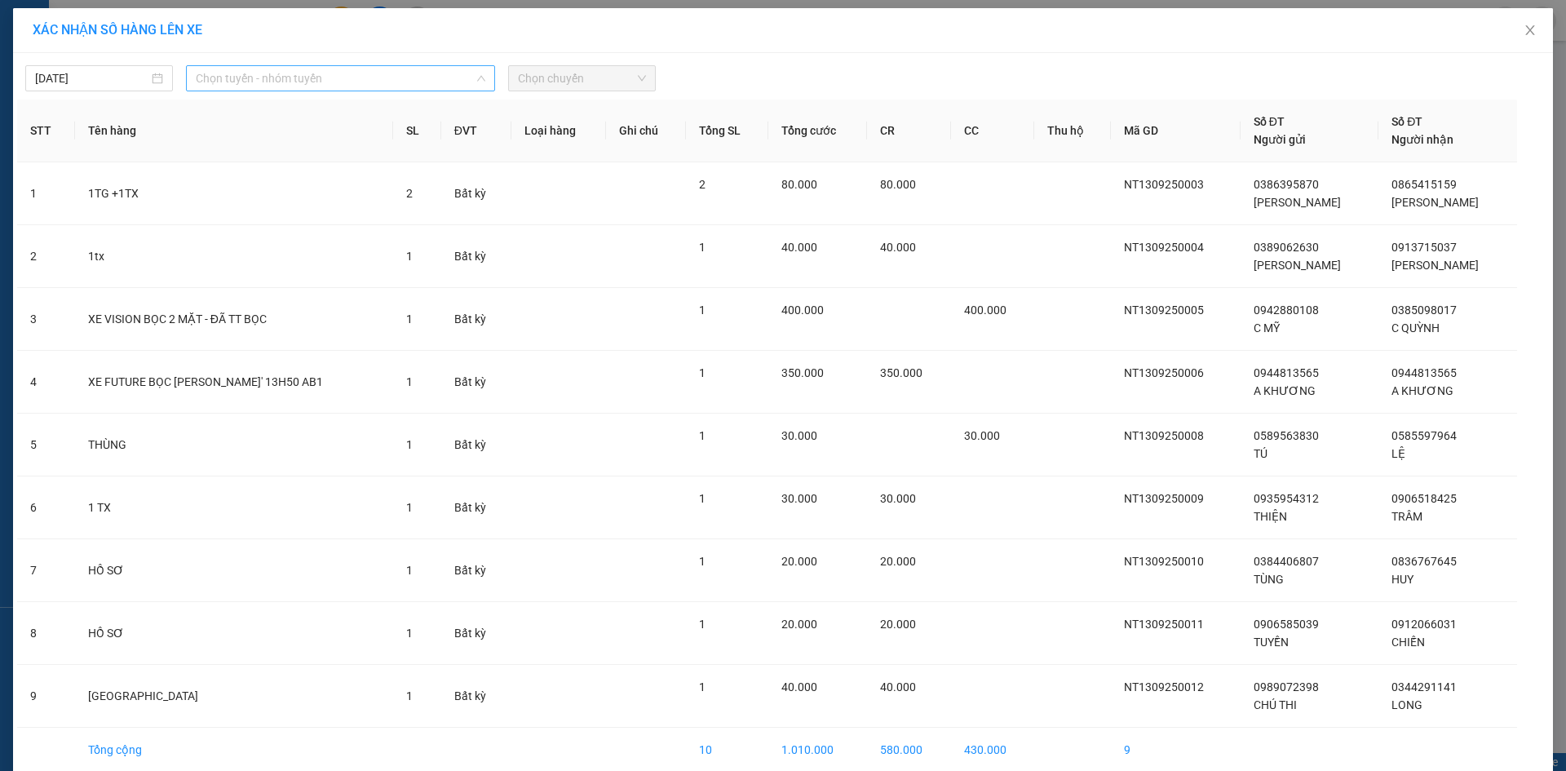
click at [347, 81] on span "Chọn tuyến - nhóm tuyến" at bounding box center [341, 78] width 290 height 24
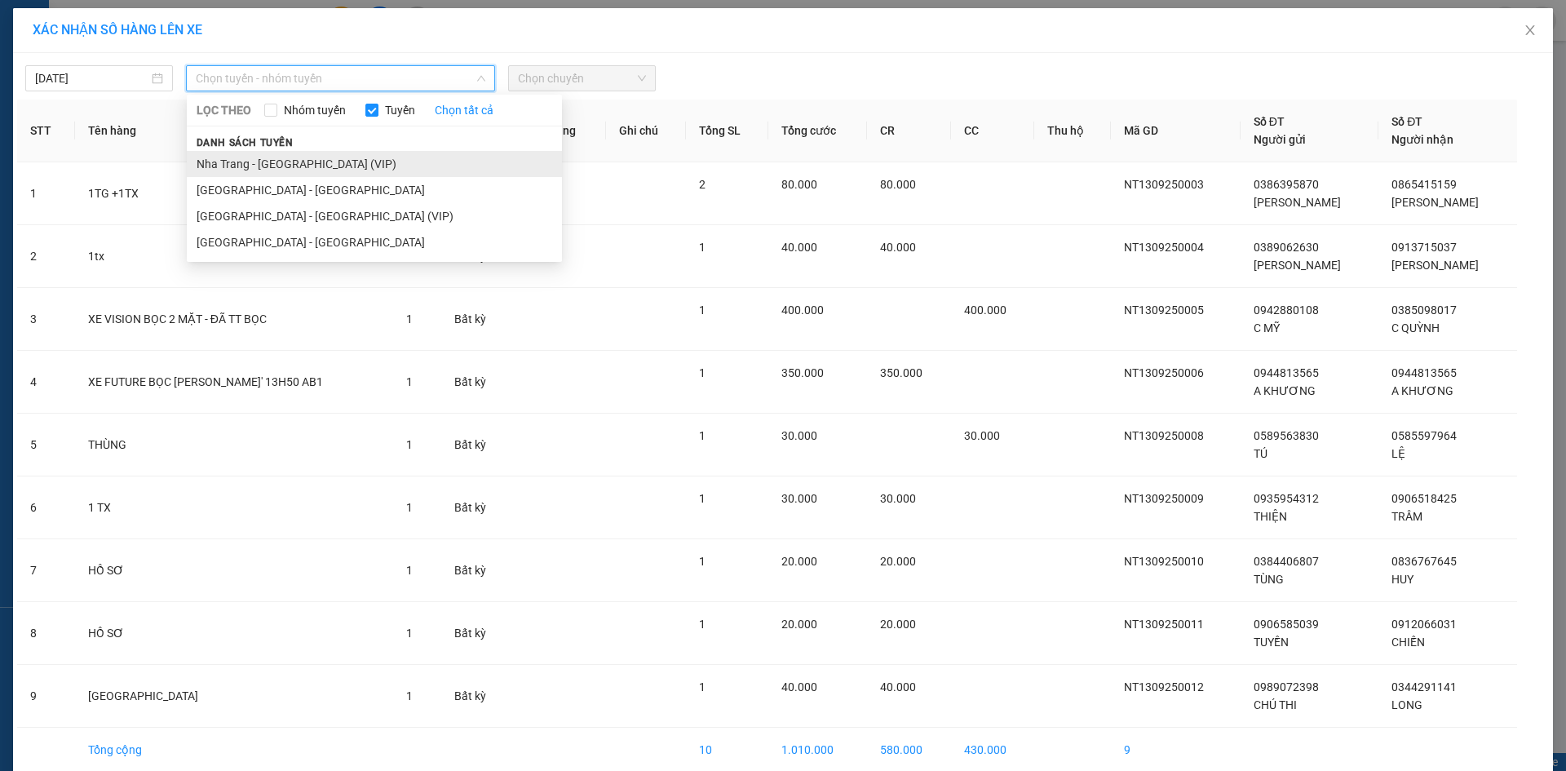
click at [323, 162] on li "Nha Trang - [GEOGRAPHIC_DATA] (VIP)" at bounding box center [374, 164] width 375 height 26
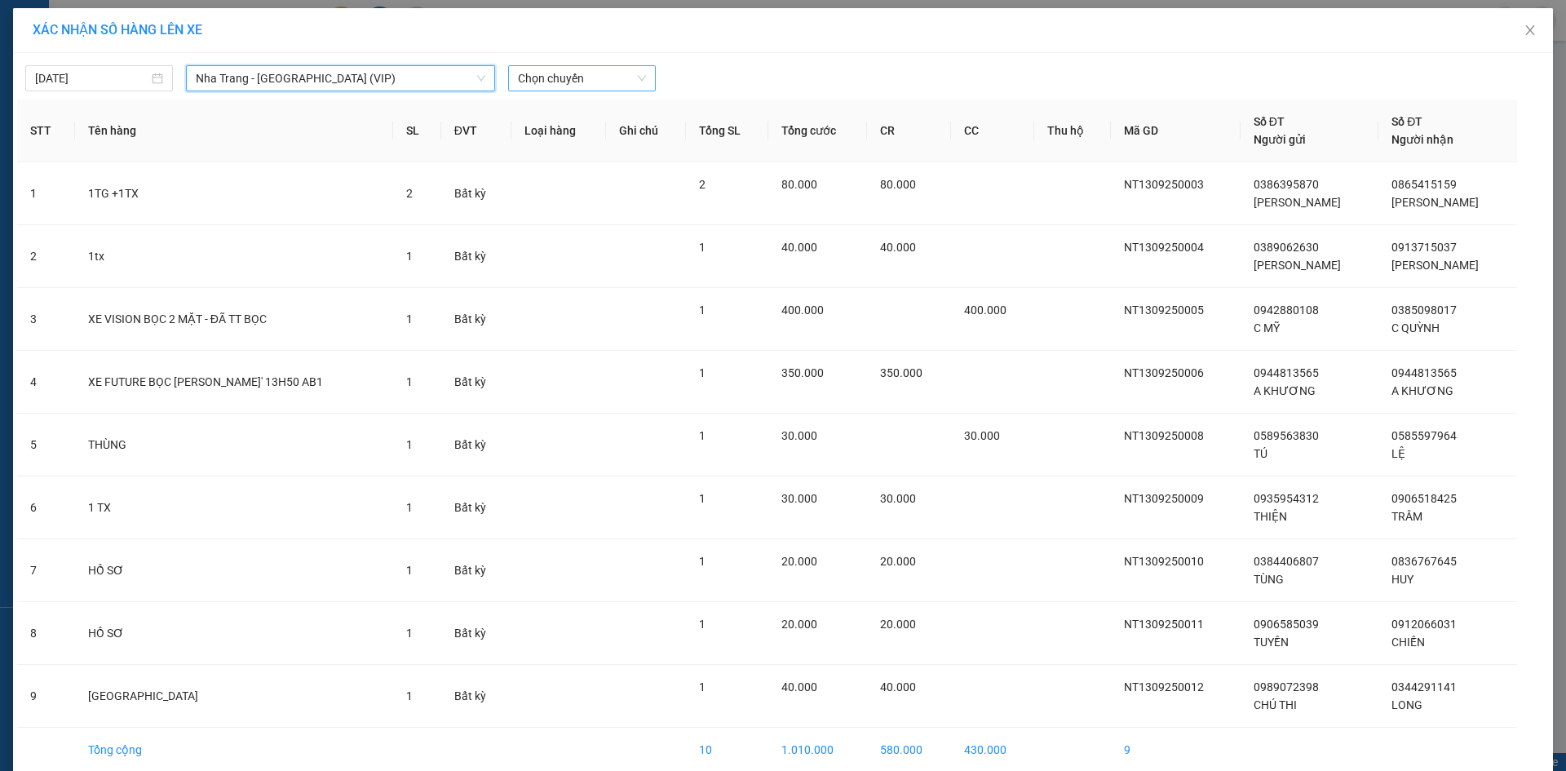
click at [569, 81] on span "Chọn chuyến" at bounding box center [582, 78] width 128 height 24
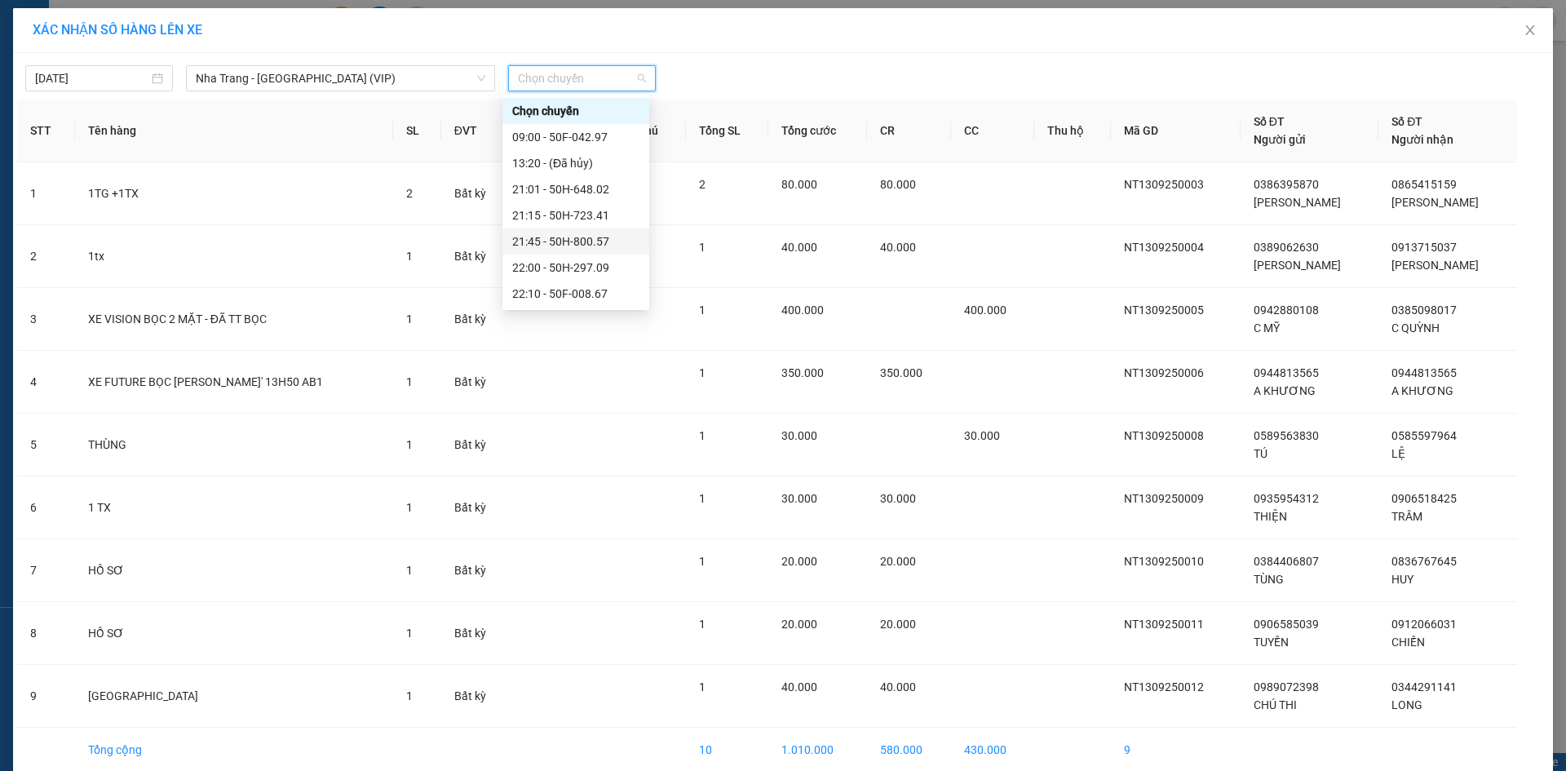
click at [550, 237] on div "21:45 - 50H-800.57" at bounding box center [575, 241] width 127 height 18
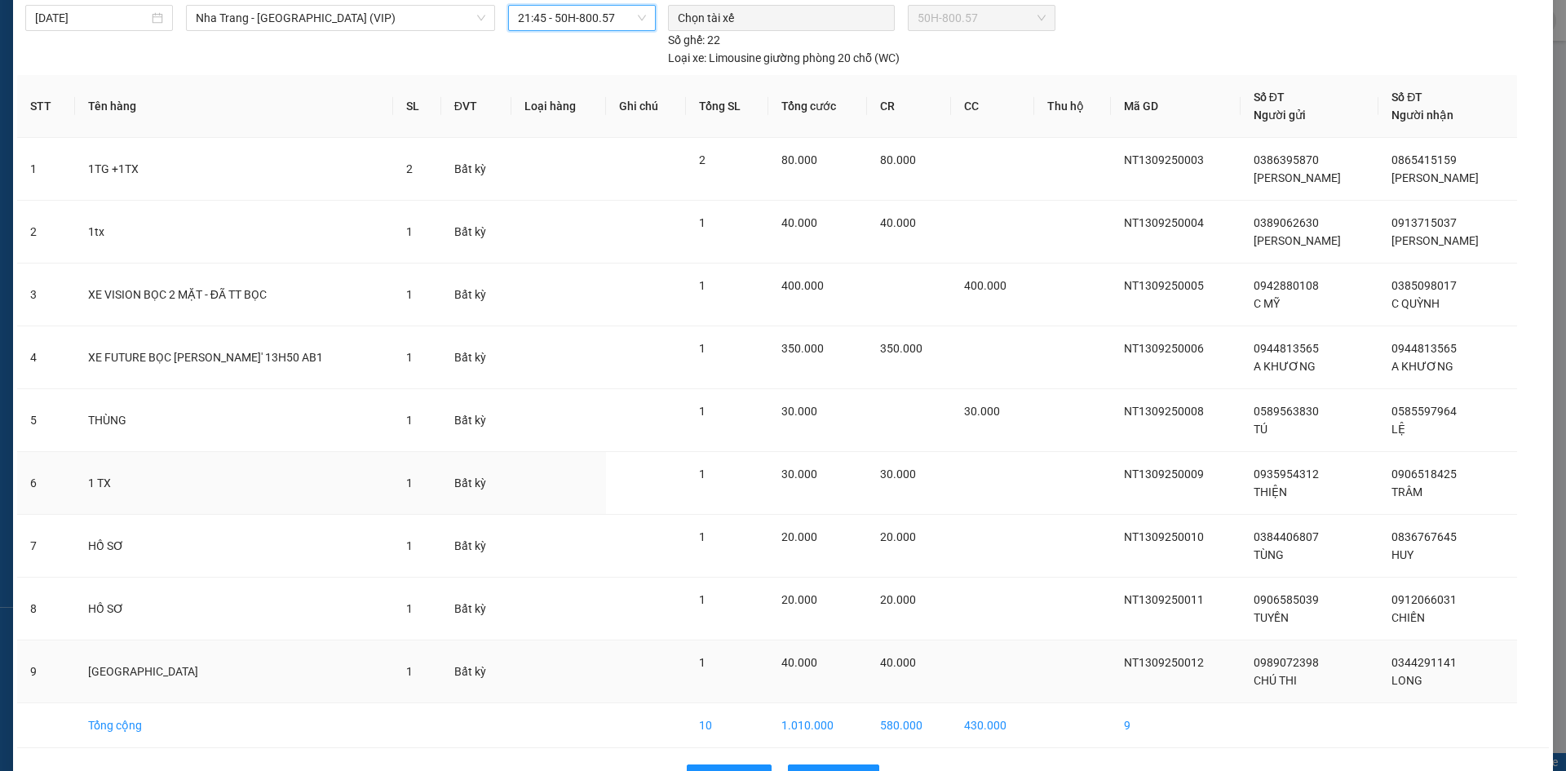
scroll to position [112, 0]
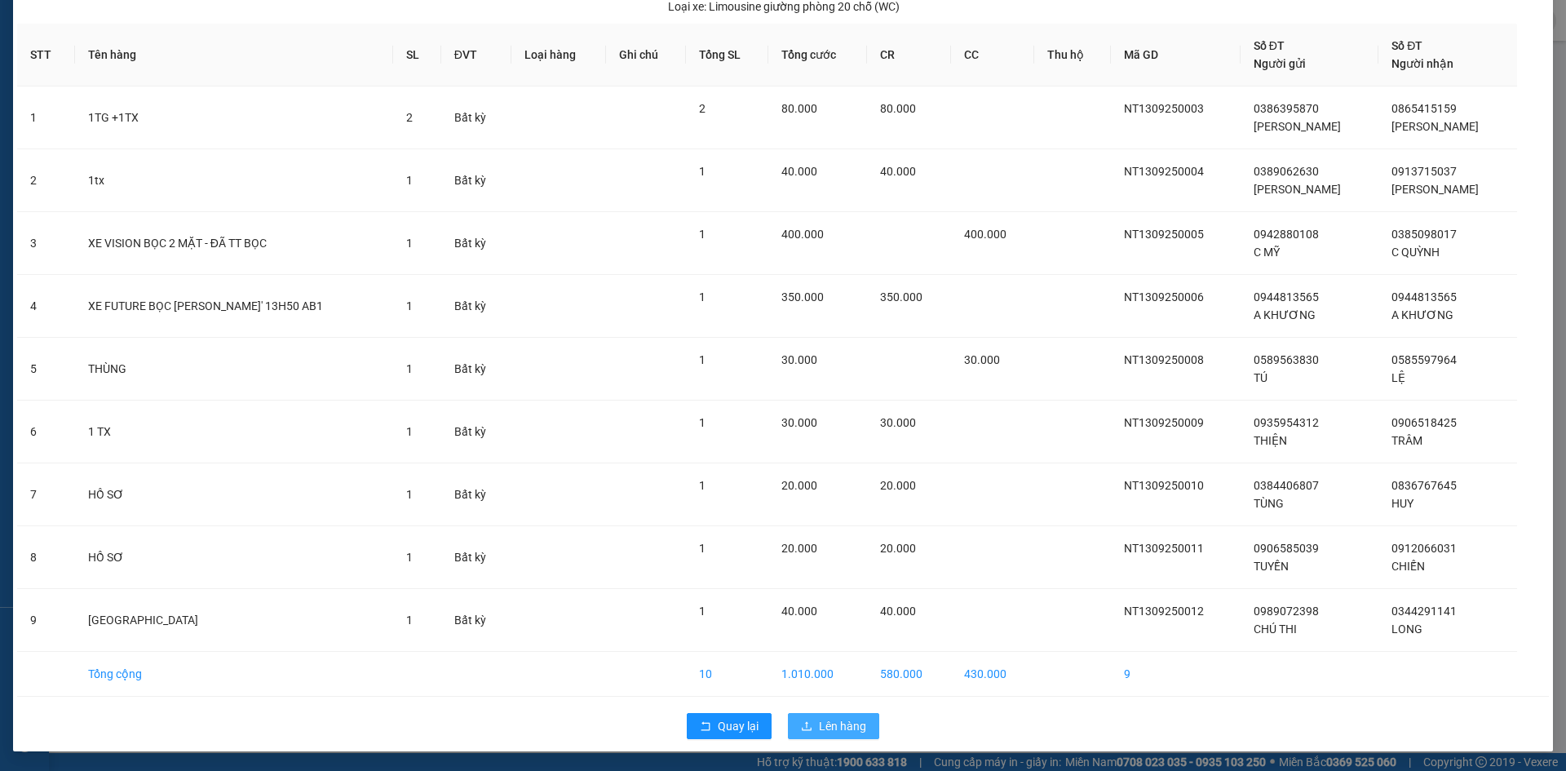
click at [812, 723] on button "Lên hàng" at bounding box center [833, 726] width 91 height 26
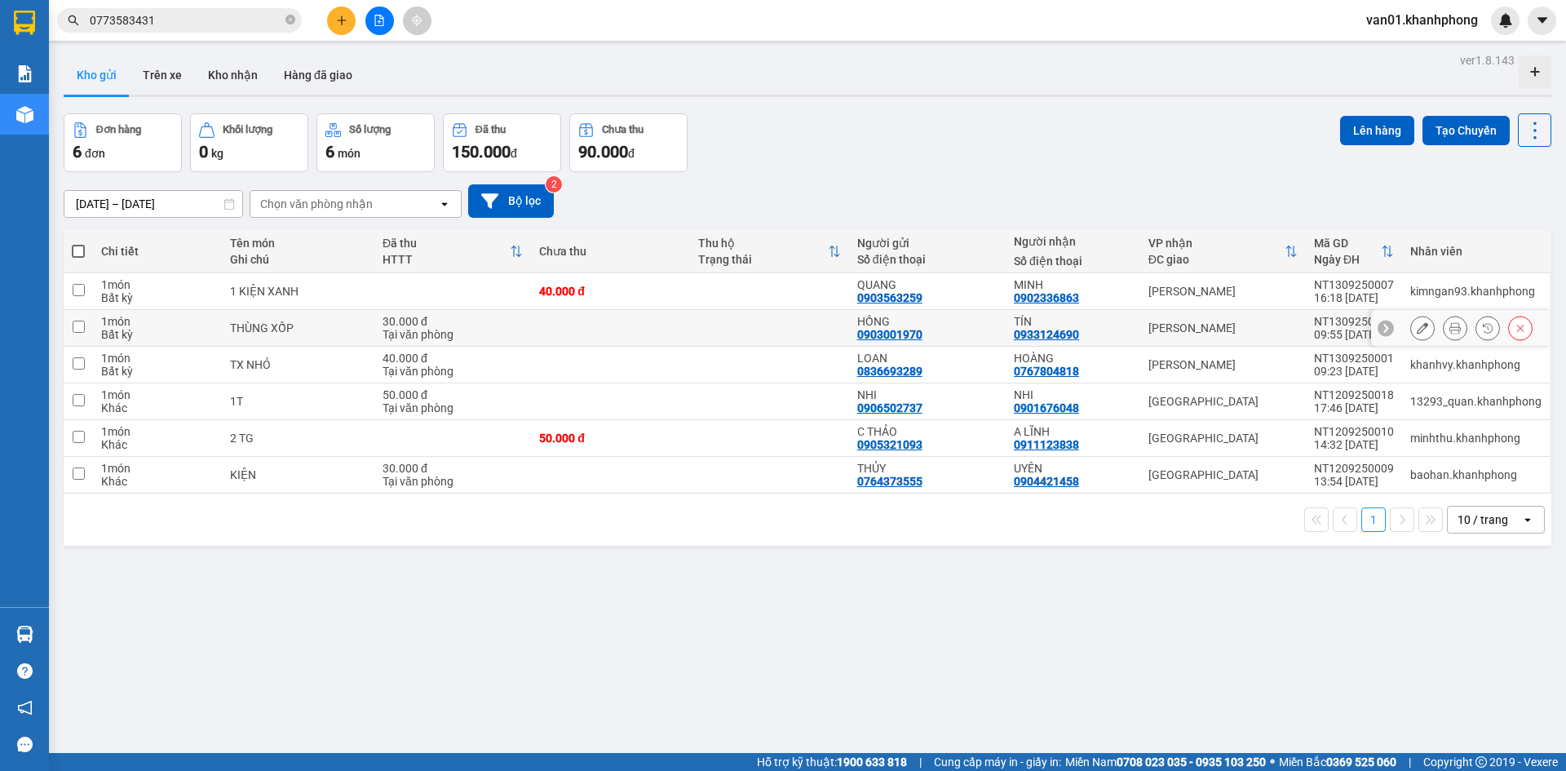
click at [74, 328] on input "checkbox" at bounding box center [79, 327] width 12 height 12
checkbox input "true"
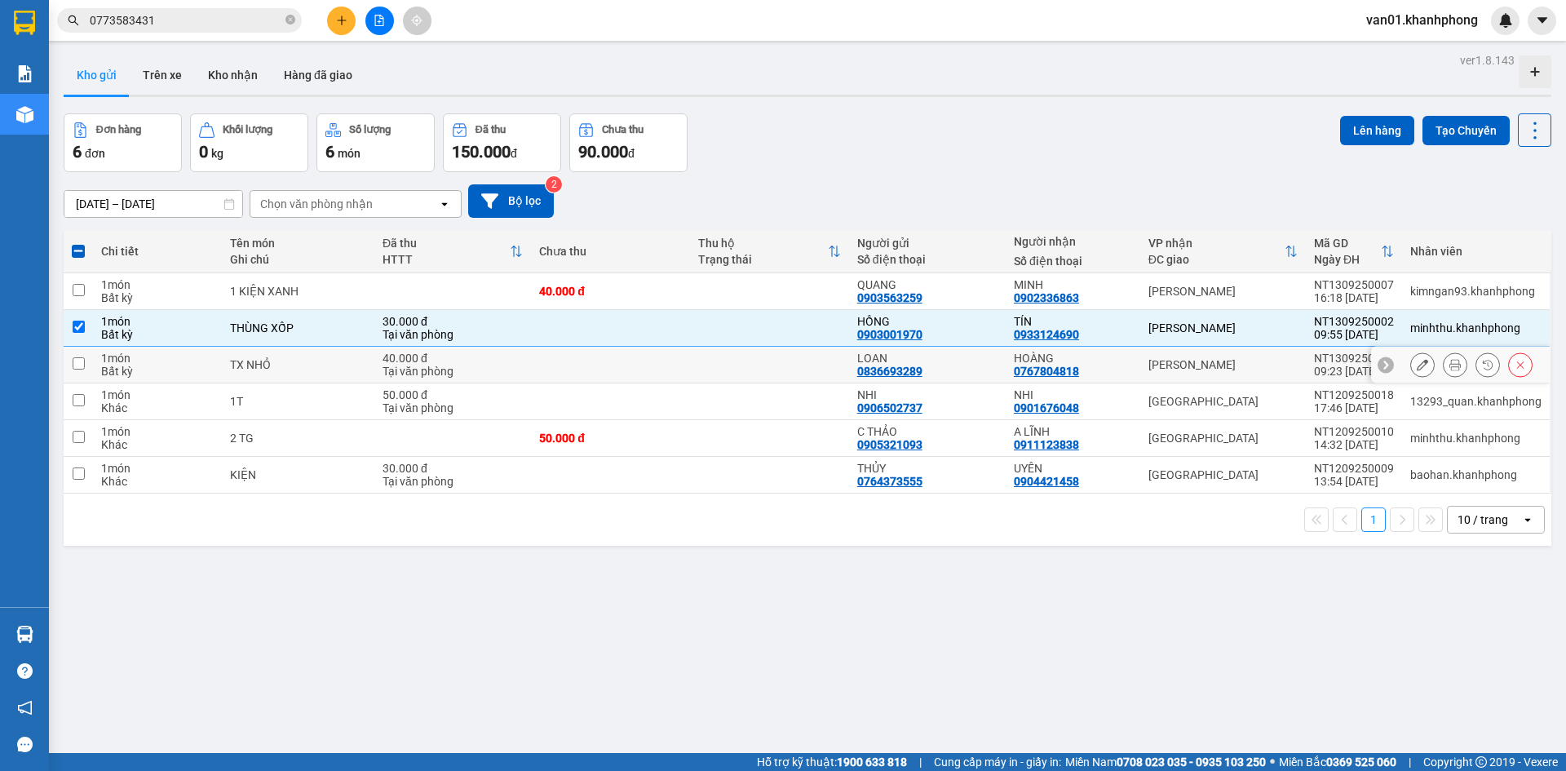
click at [77, 361] on input "checkbox" at bounding box center [79, 363] width 12 height 12
checkbox input "true"
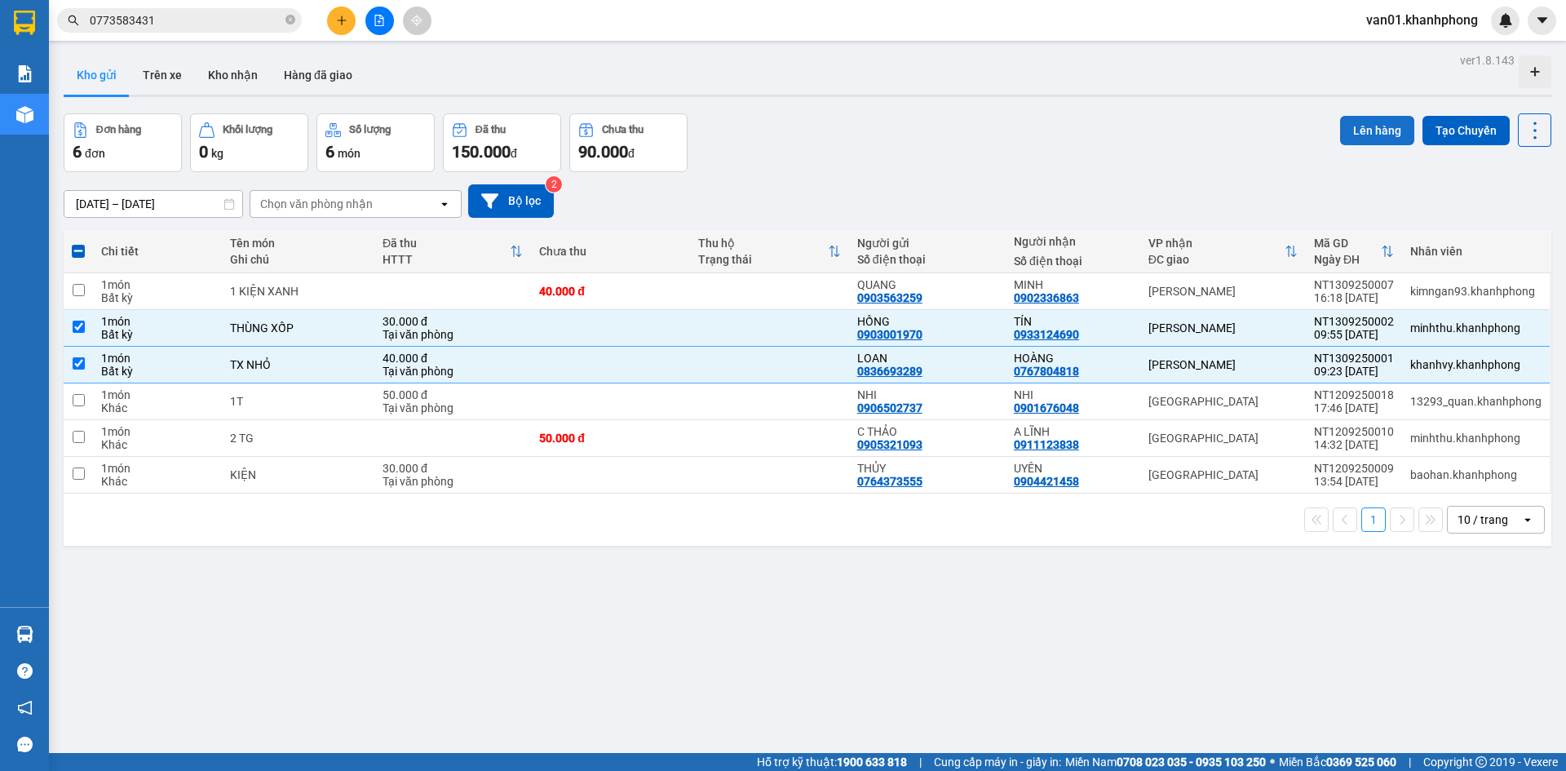
click at [1347, 127] on button "Lên hàng" at bounding box center [1377, 130] width 74 height 29
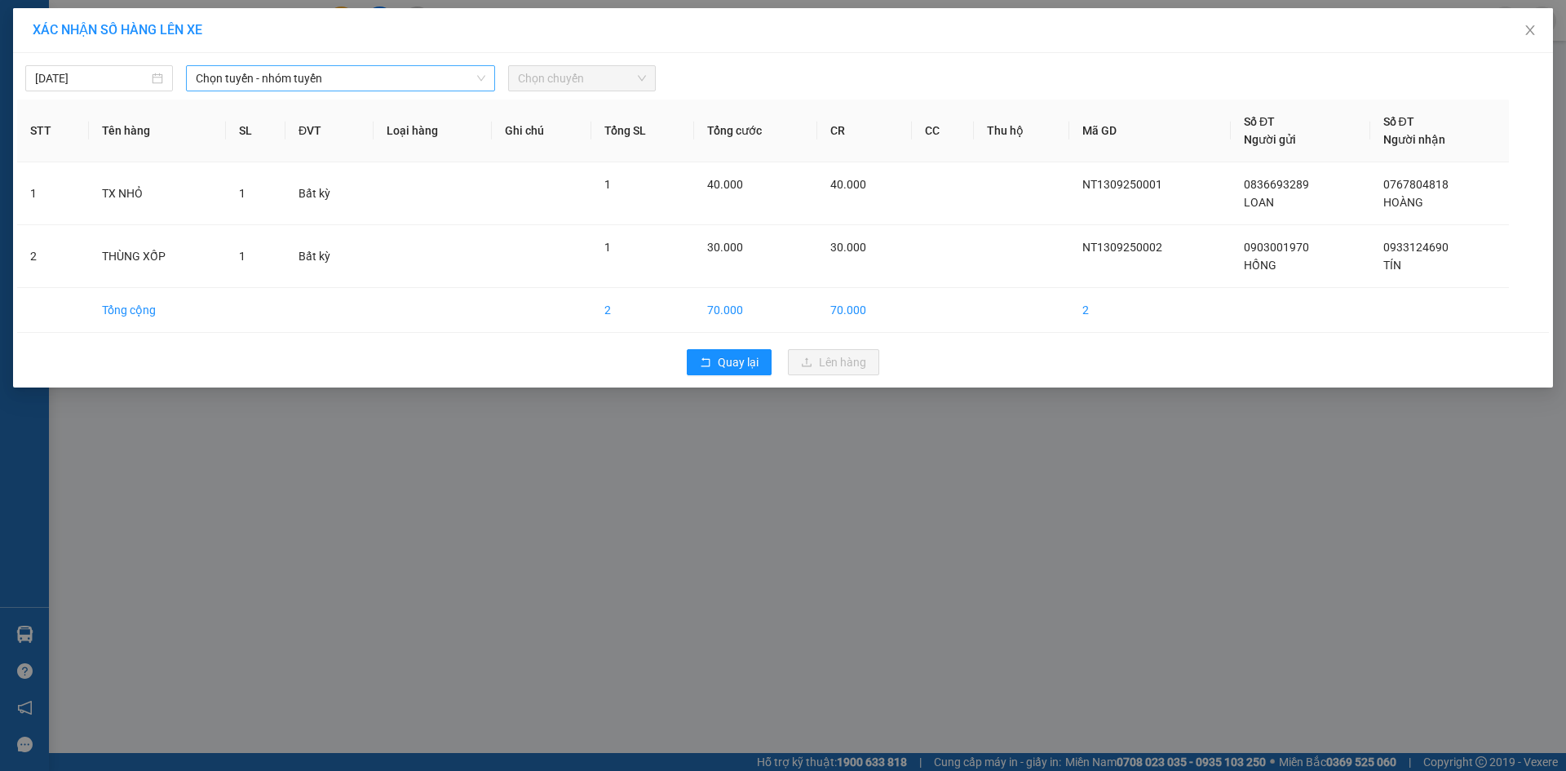
click at [295, 84] on span "Chọn tuyến - nhóm tuyến" at bounding box center [341, 78] width 290 height 24
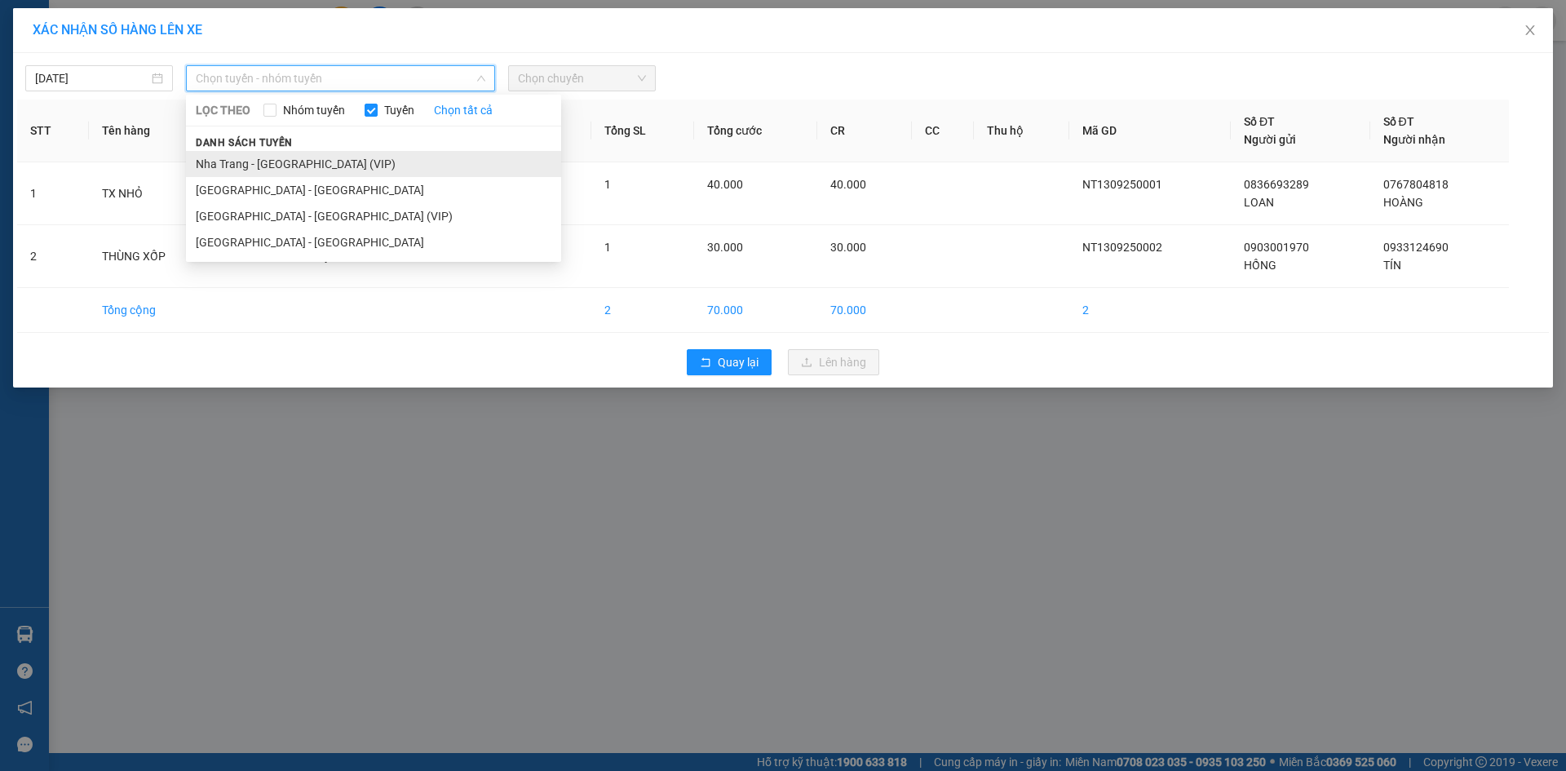
click at [286, 162] on li "Nha Trang - [GEOGRAPHIC_DATA] (VIP)" at bounding box center [373, 164] width 375 height 26
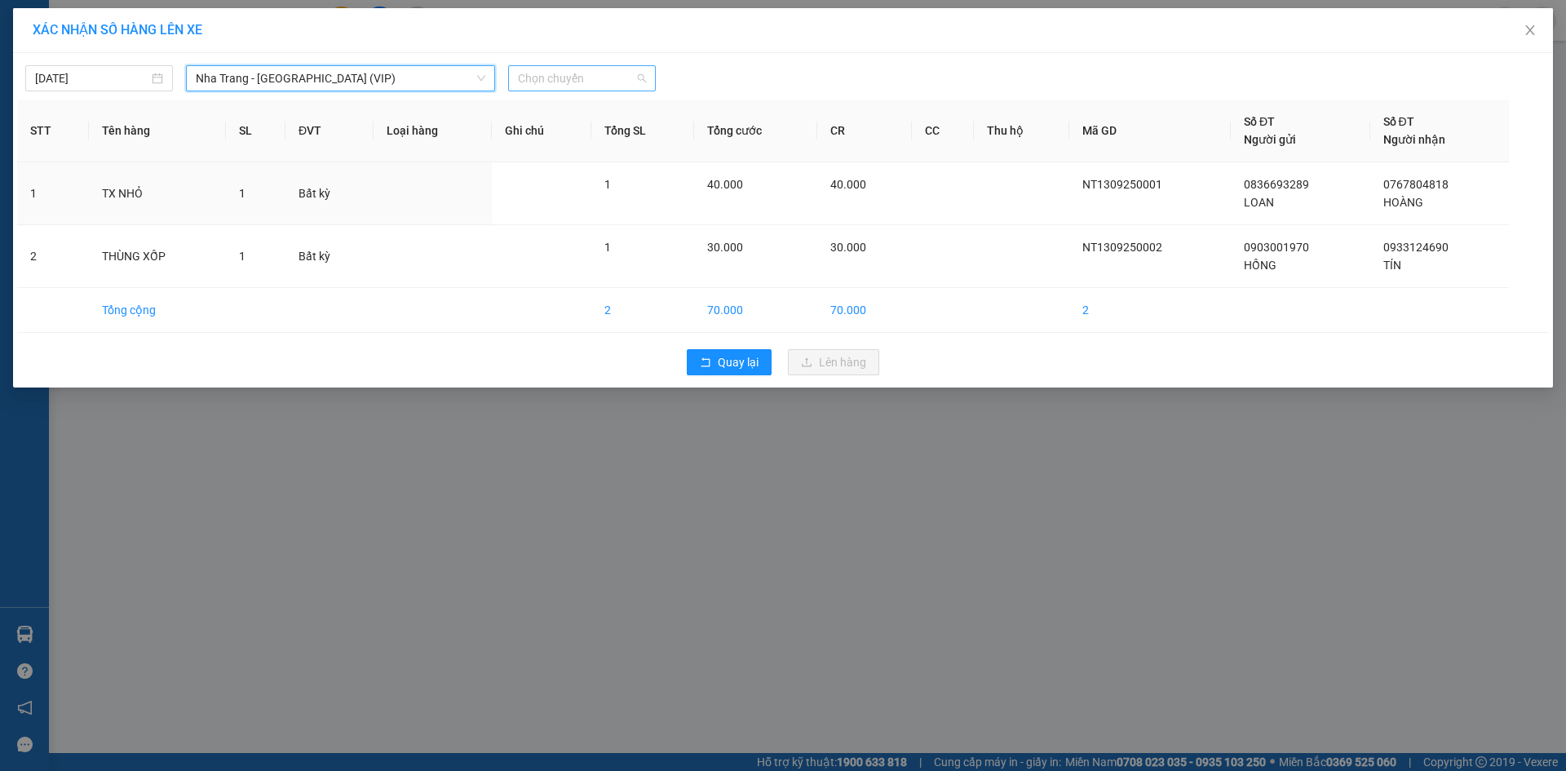
click at [610, 86] on span "Chọn chuyến" at bounding box center [582, 78] width 128 height 24
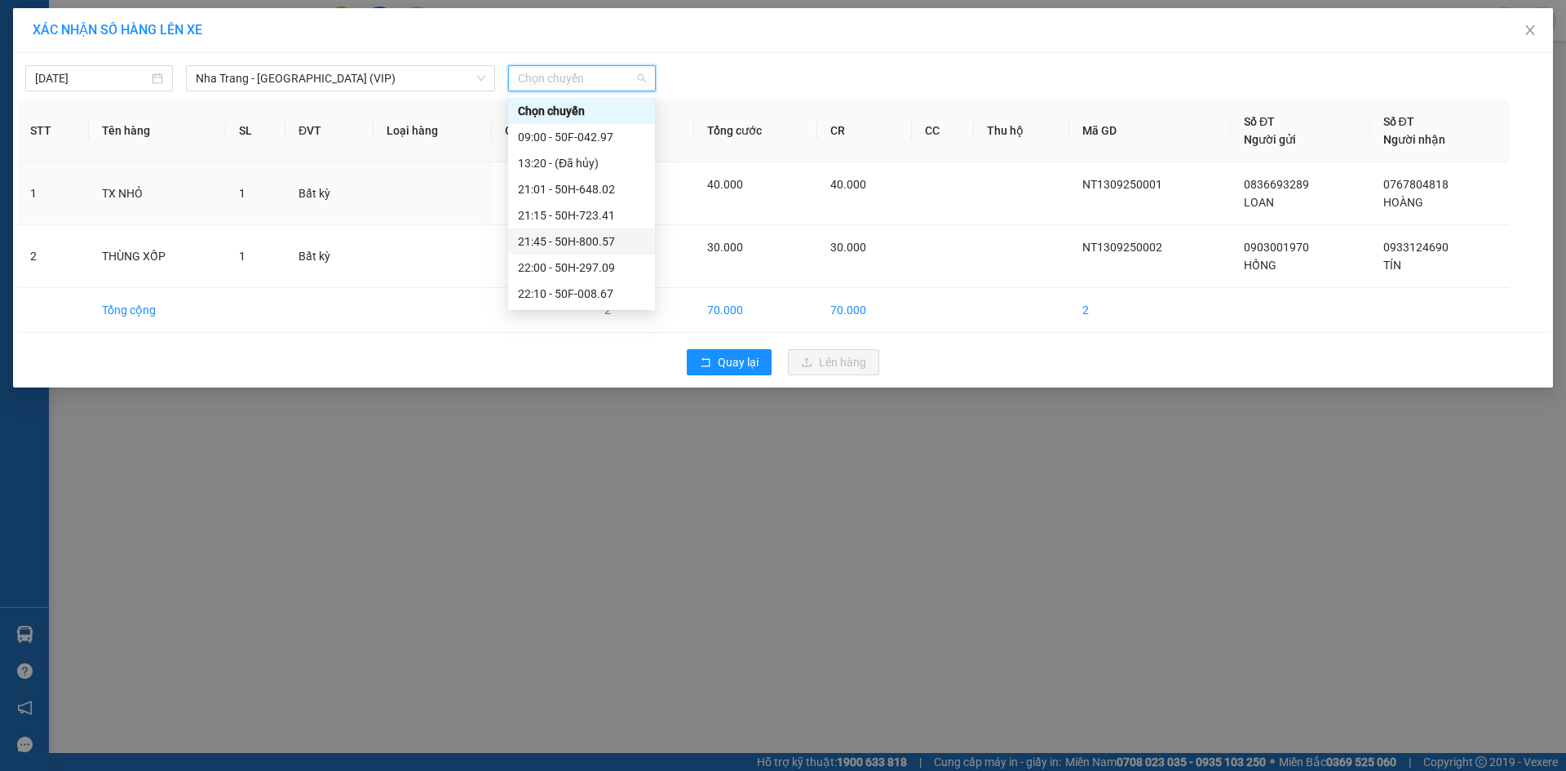
click at [569, 236] on div "21:45 - 50H-800.57" at bounding box center [581, 241] width 127 height 18
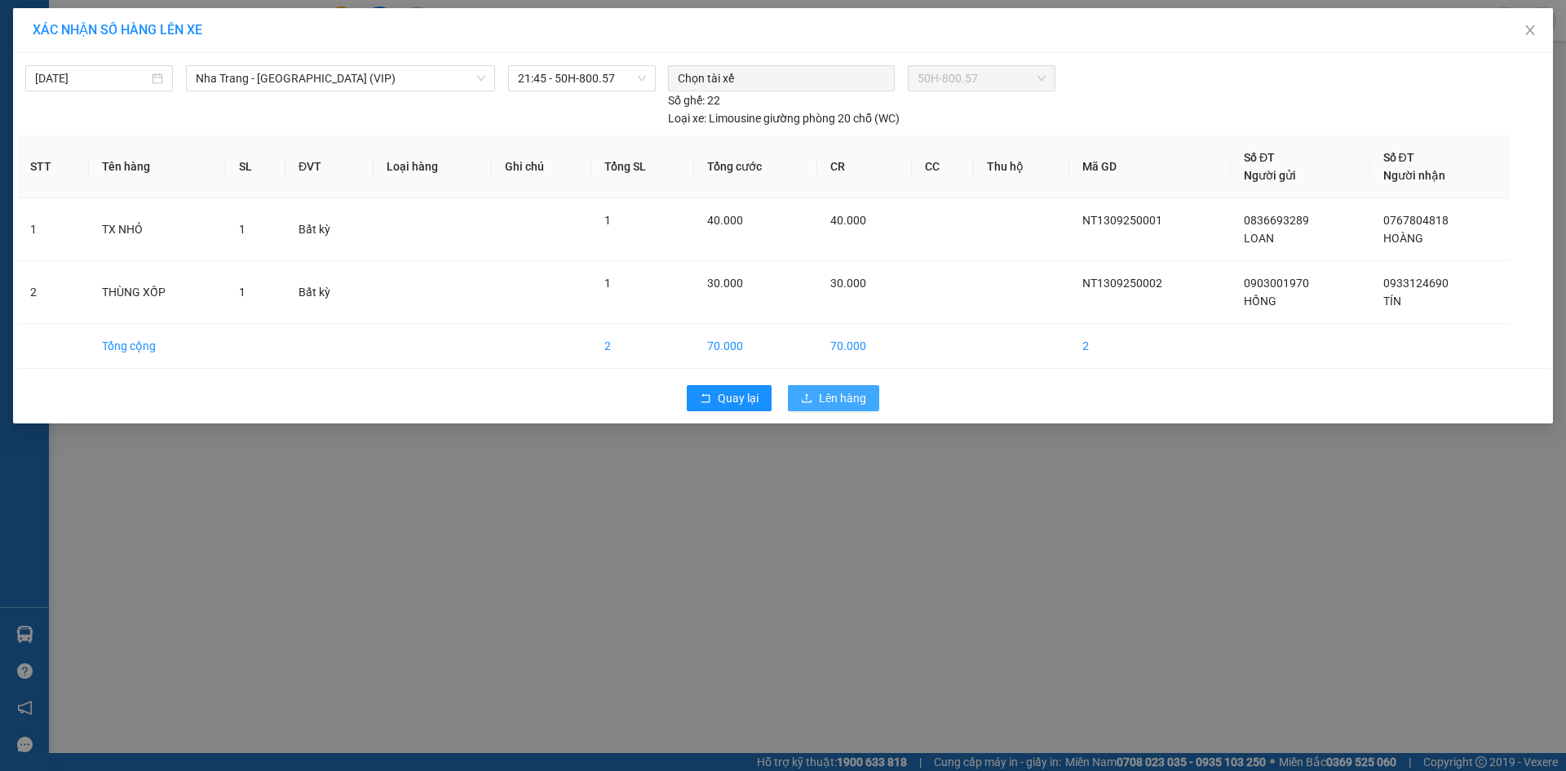
click at [830, 388] on button "Lên hàng" at bounding box center [833, 398] width 91 height 26
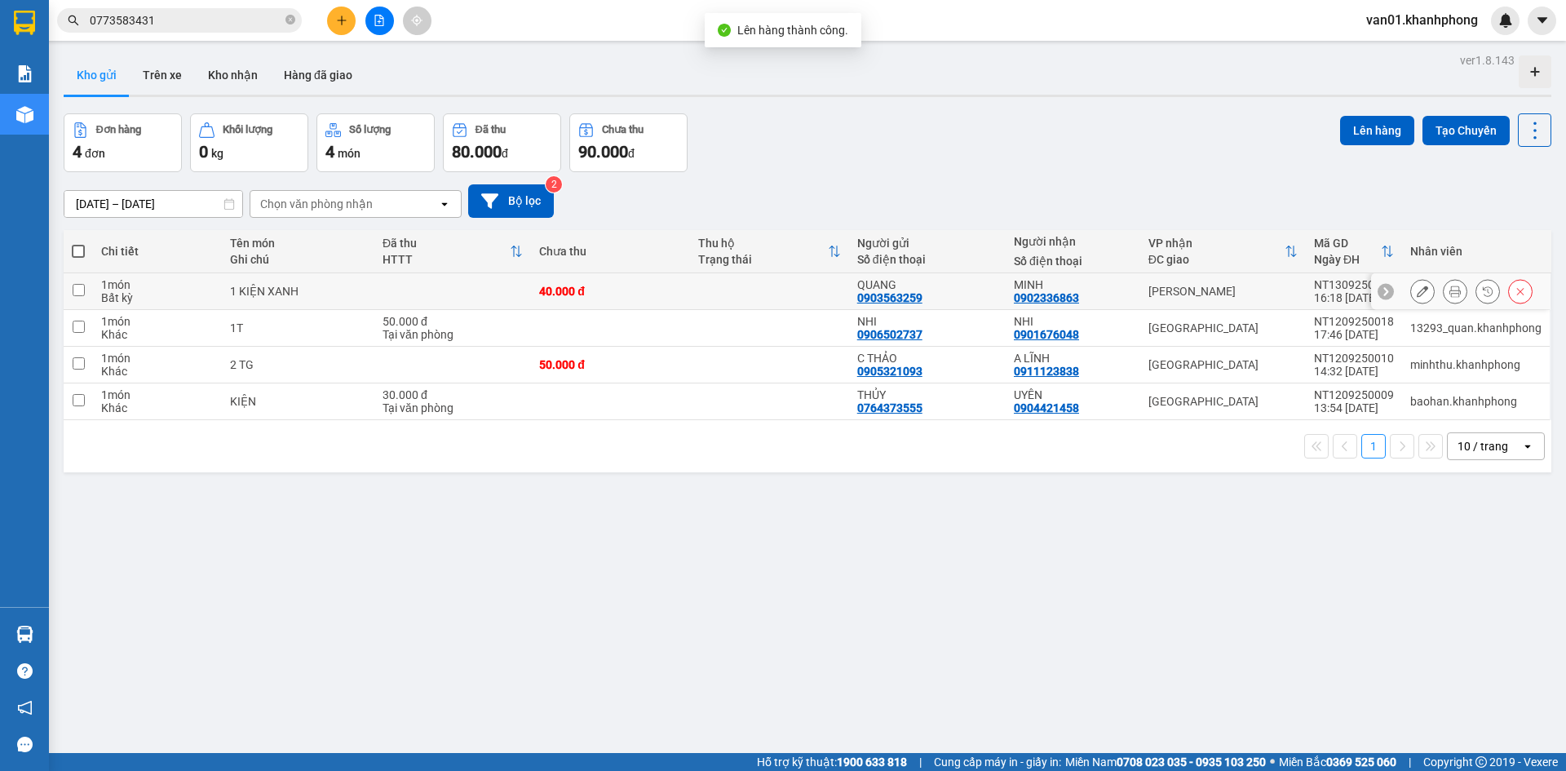
click at [77, 291] on input "checkbox" at bounding box center [79, 290] width 12 height 12
checkbox input "true"
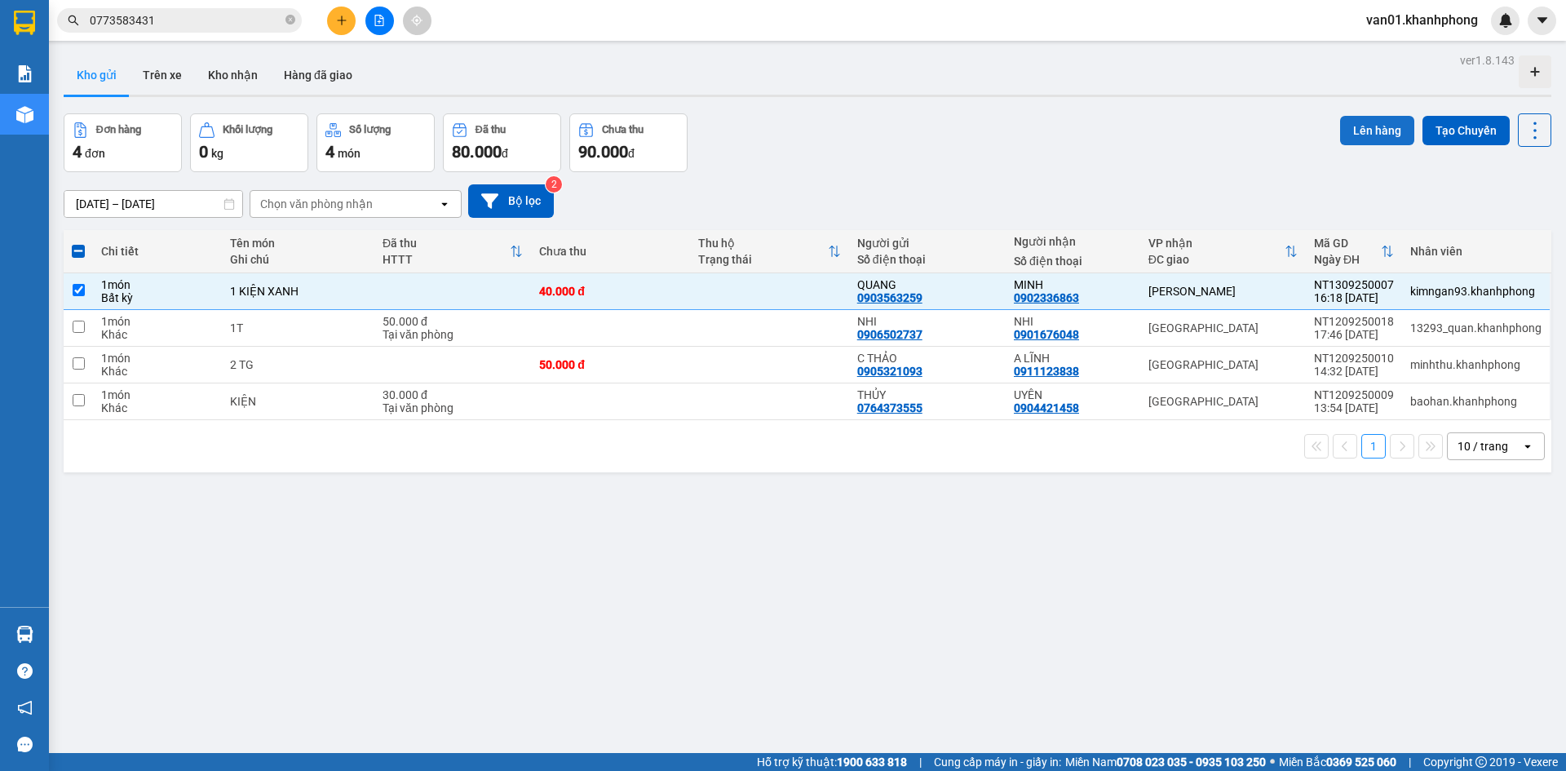
click at [1358, 135] on button "Lên hàng" at bounding box center [1377, 130] width 74 height 29
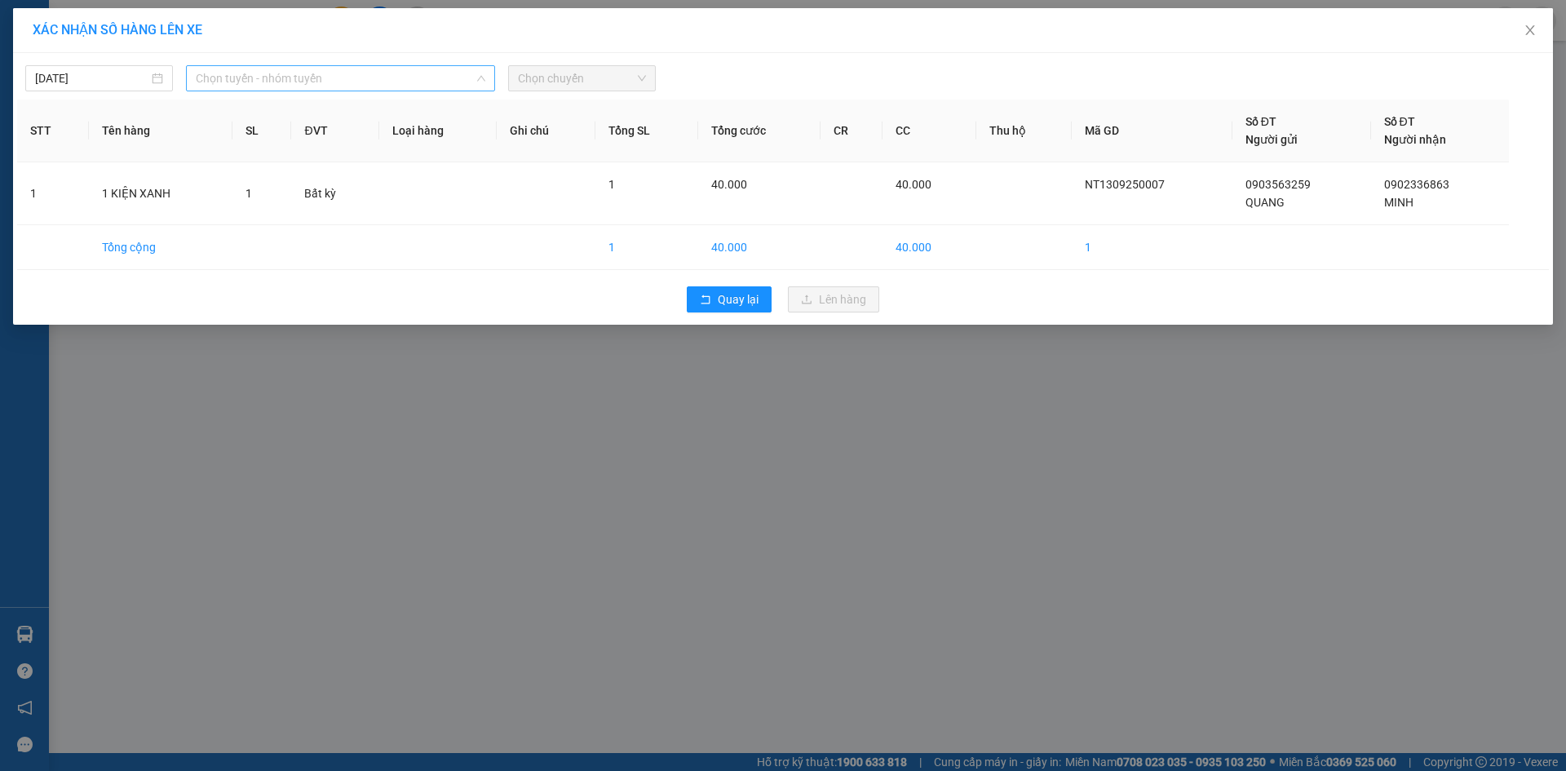
drag, startPoint x: 311, startPoint y: 77, endPoint x: 299, endPoint y: 96, distance: 23.1
click at [311, 76] on span "Chọn tuyến - nhóm tuyến" at bounding box center [341, 78] width 290 height 24
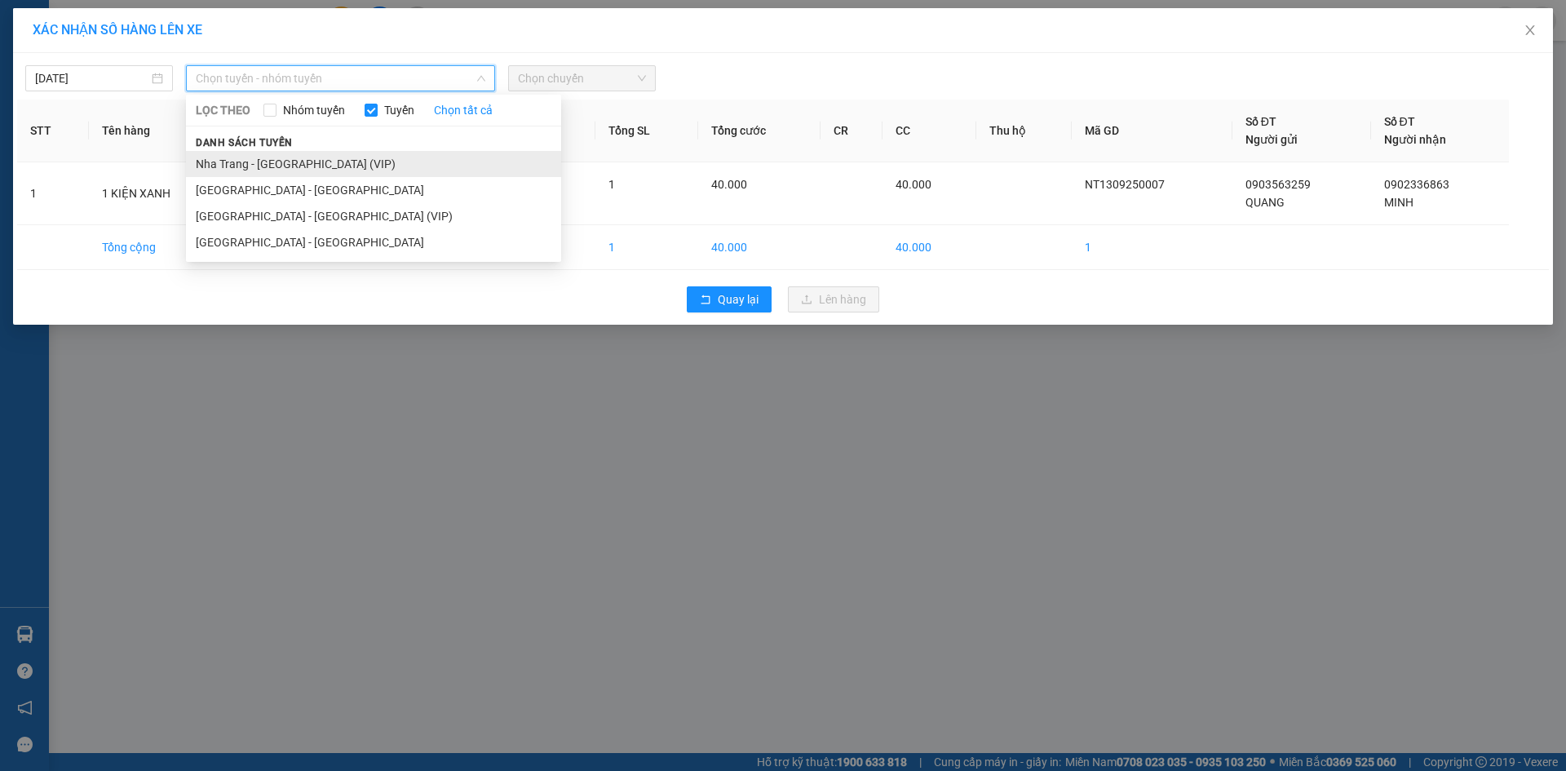
click at [286, 158] on li "Nha Trang - [GEOGRAPHIC_DATA] (VIP)" at bounding box center [373, 164] width 375 height 26
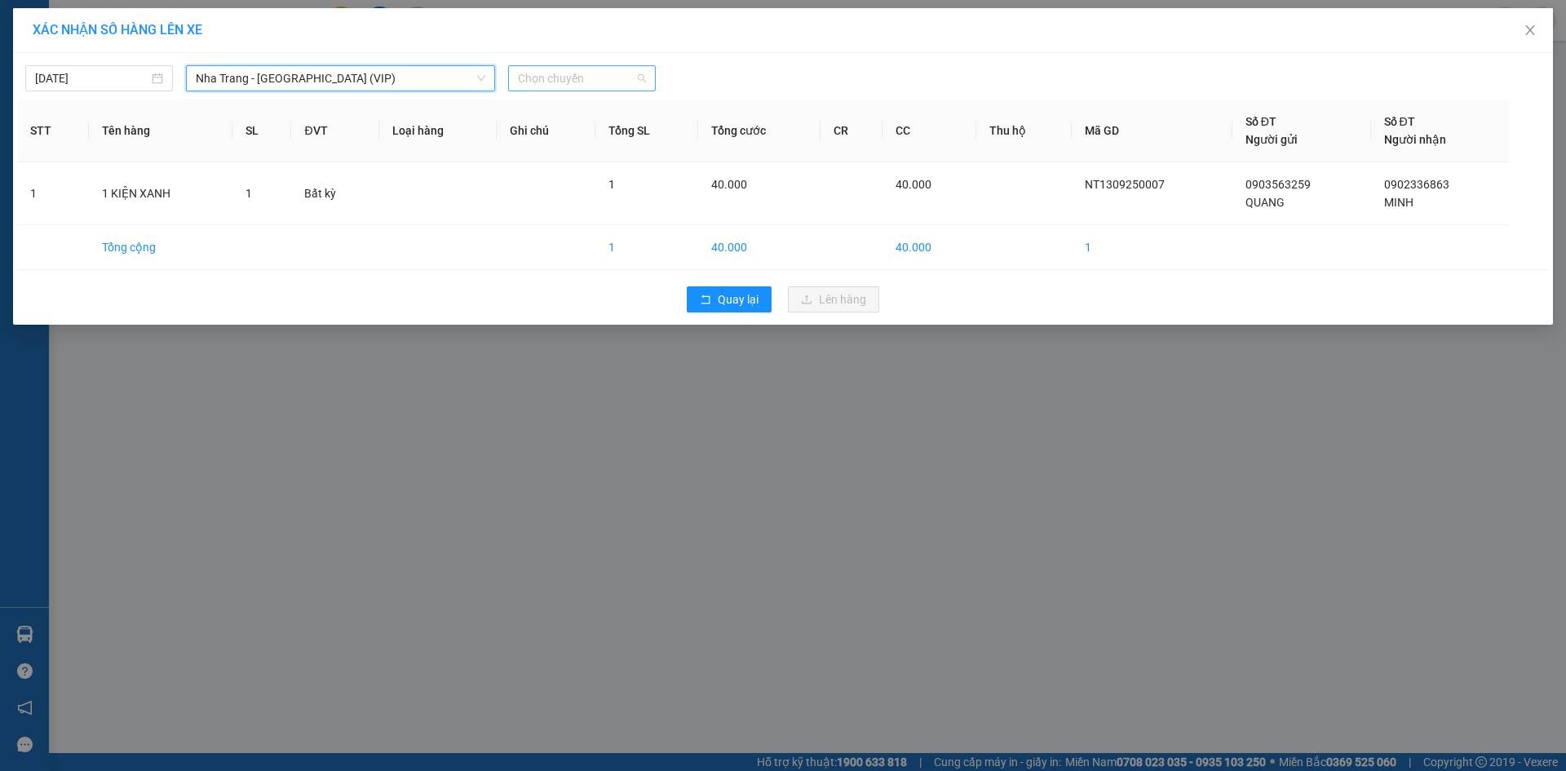
click at [560, 80] on span "Chọn chuyến" at bounding box center [582, 78] width 128 height 24
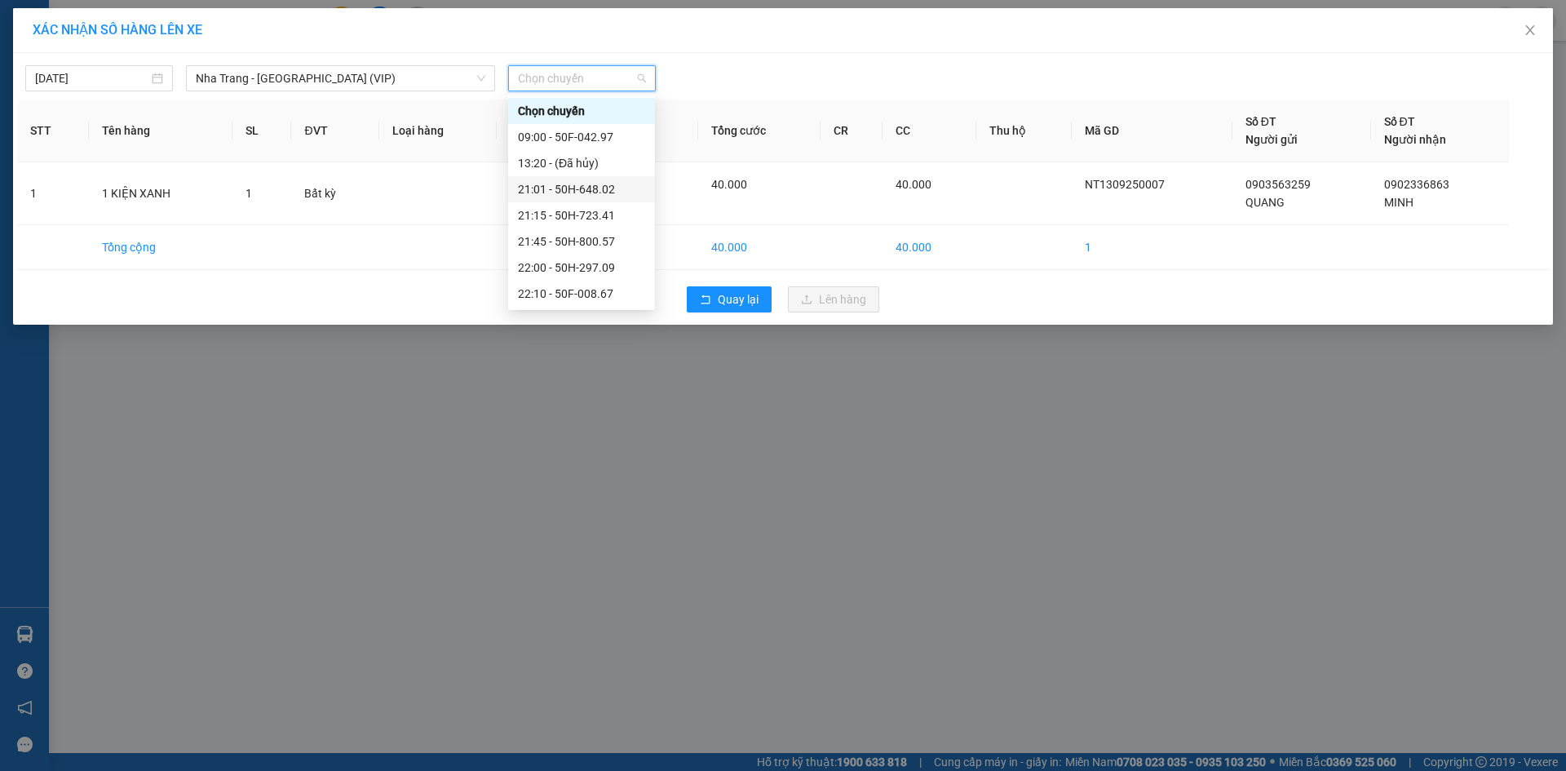
click at [565, 187] on div "21:01 - 50H-648.02" at bounding box center [581, 189] width 127 height 18
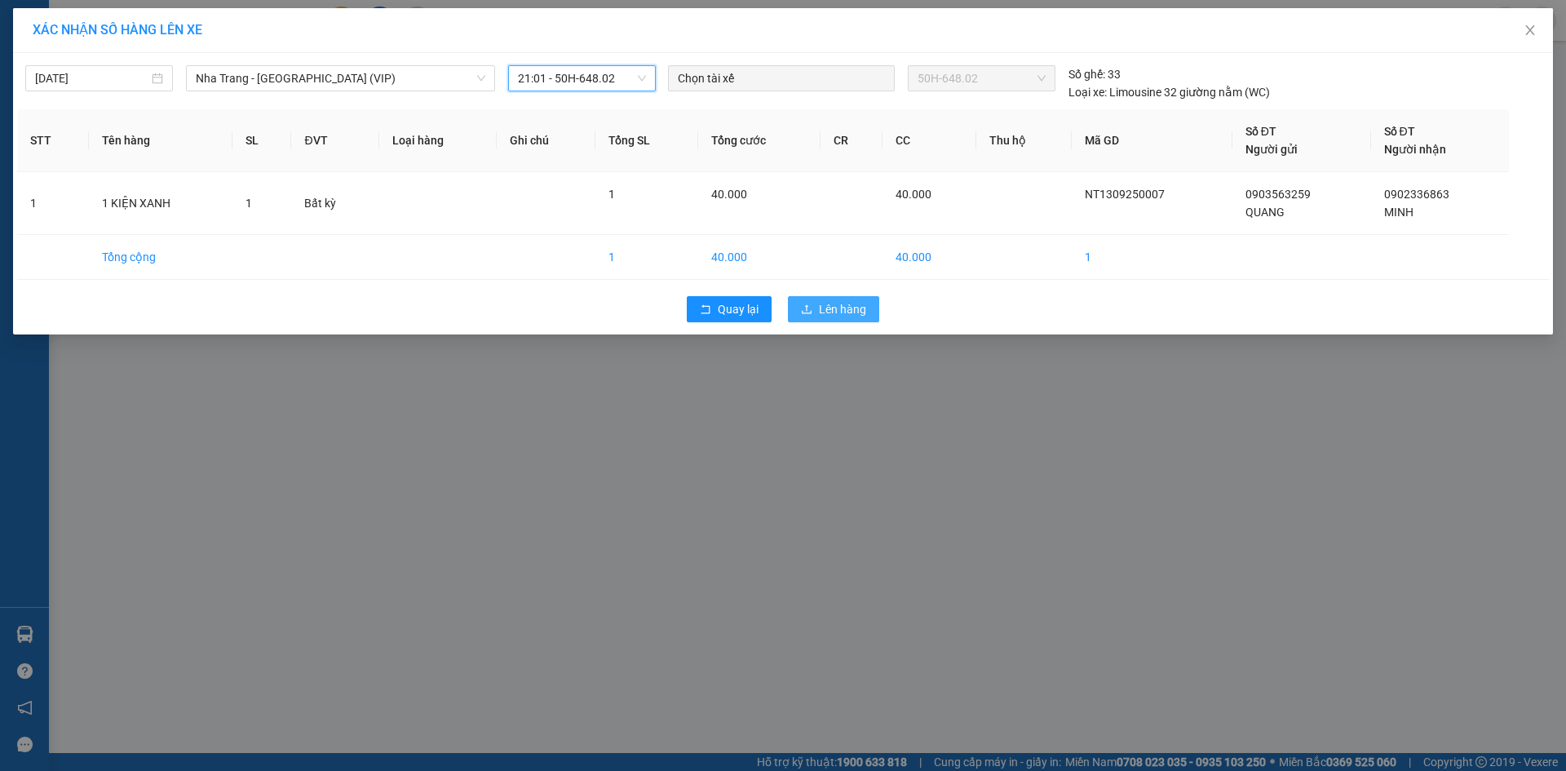
click at [823, 308] on span "Lên hàng" at bounding box center [842, 309] width 47 height 18
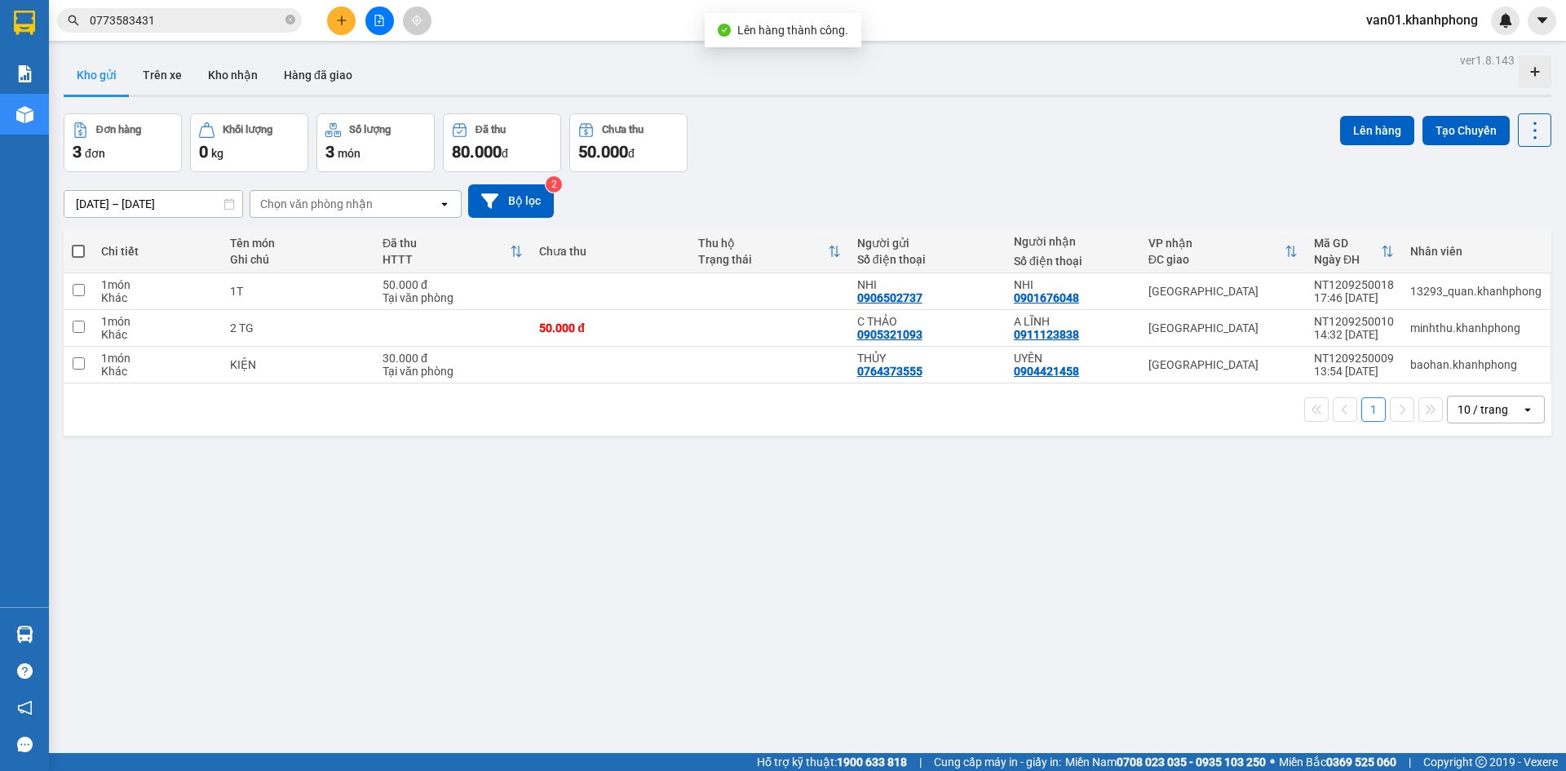
click at [854, 150] on div "Đơn hàng 3 đơn Khối lượng 0 kg Số lượng 3 món Đã thu 80.000 đ Chưa thu 50.000 đ…" at bounding box center [808, 142] width 1488 height 59
